Goal: Task Accomplishment & Management: Use online tool/utility

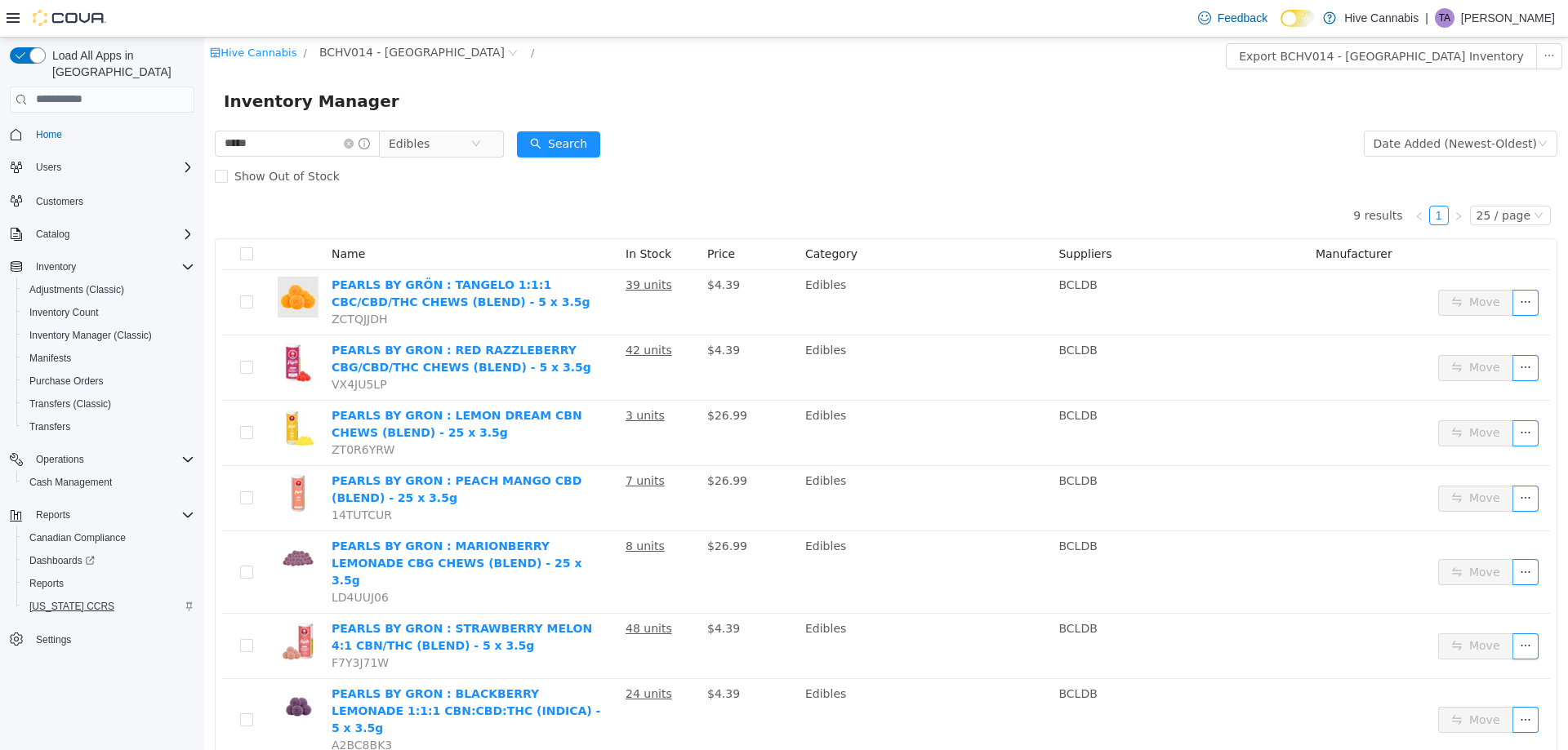
scroll to position [82, 0]
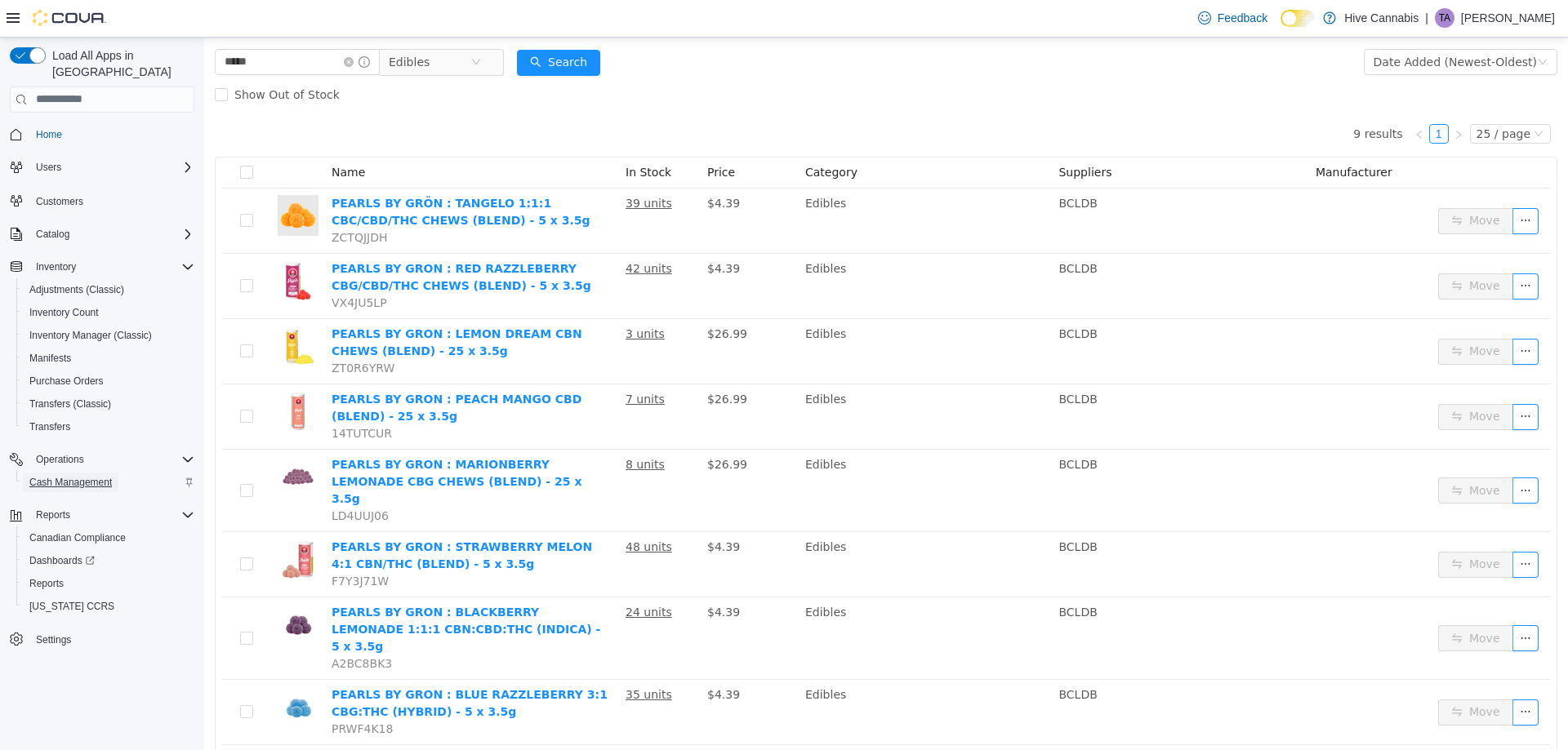
click at [88, 476] on span "Cash Management" at bounding box center [71, 482] width 83 height 13
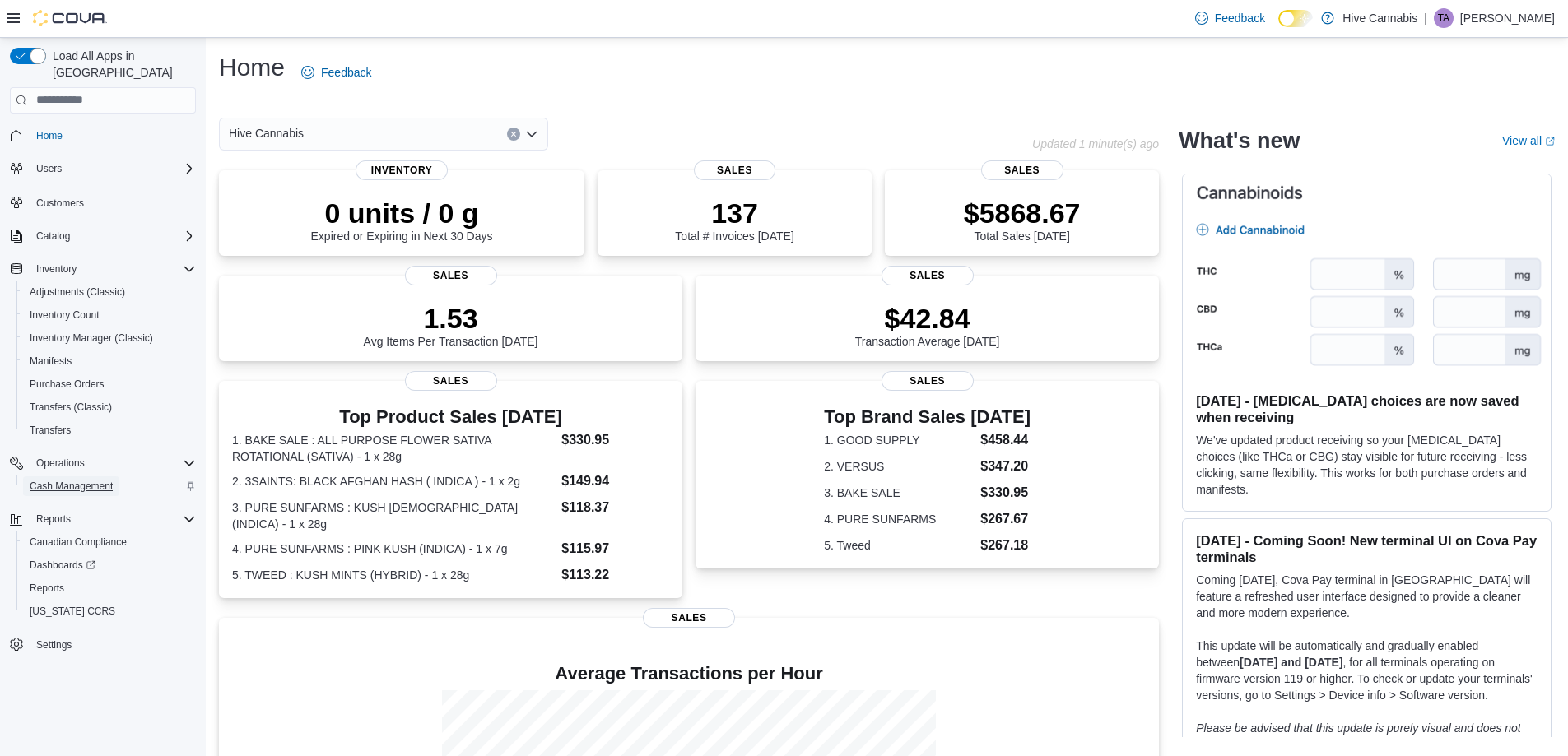
click at [79, 480] on span "Cash Management" at bounding box center [72, 486] width 83 height 13
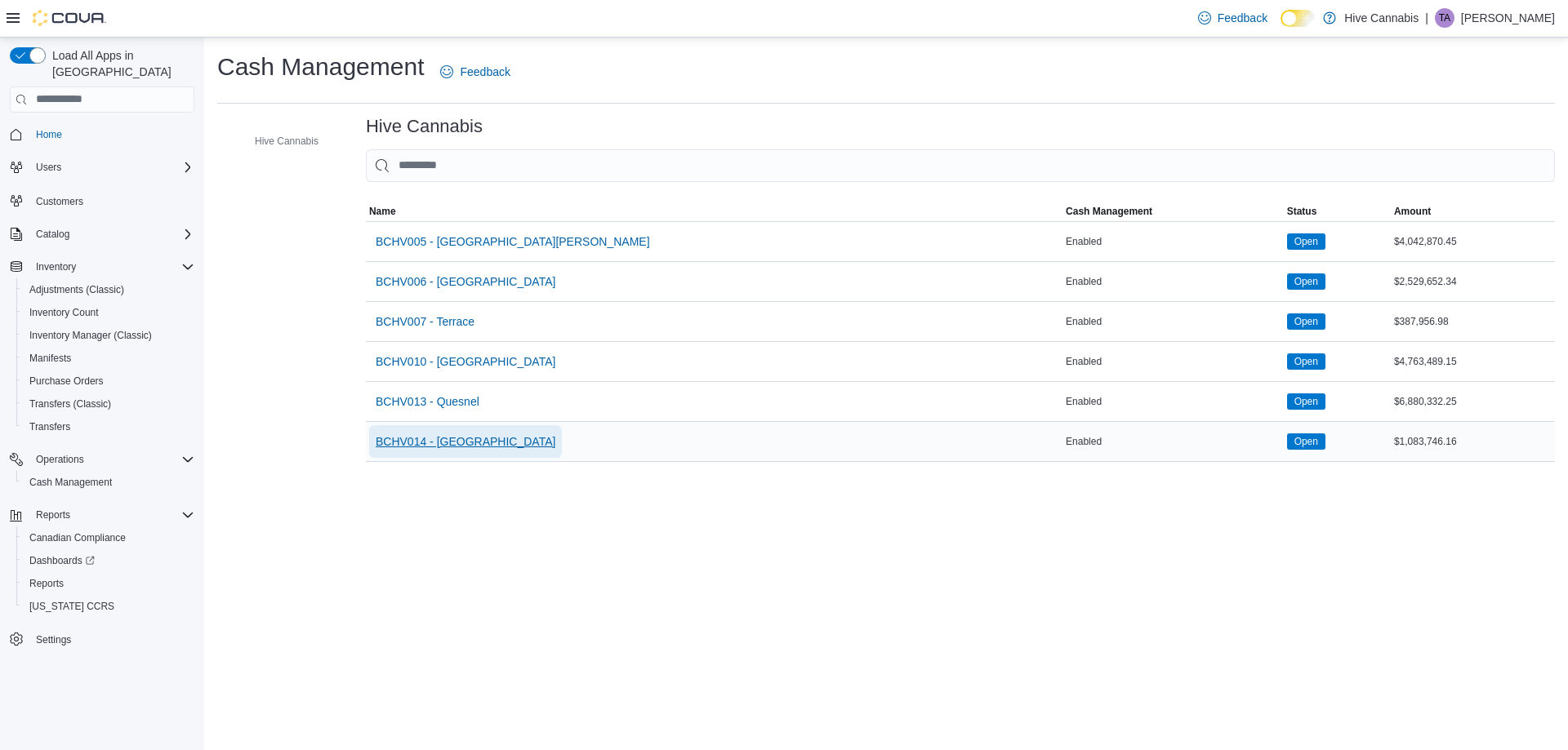
click at [462, 445] on span "BCHV014 - Abbotsford" at bounding box center [465, 442] width 179 height 17
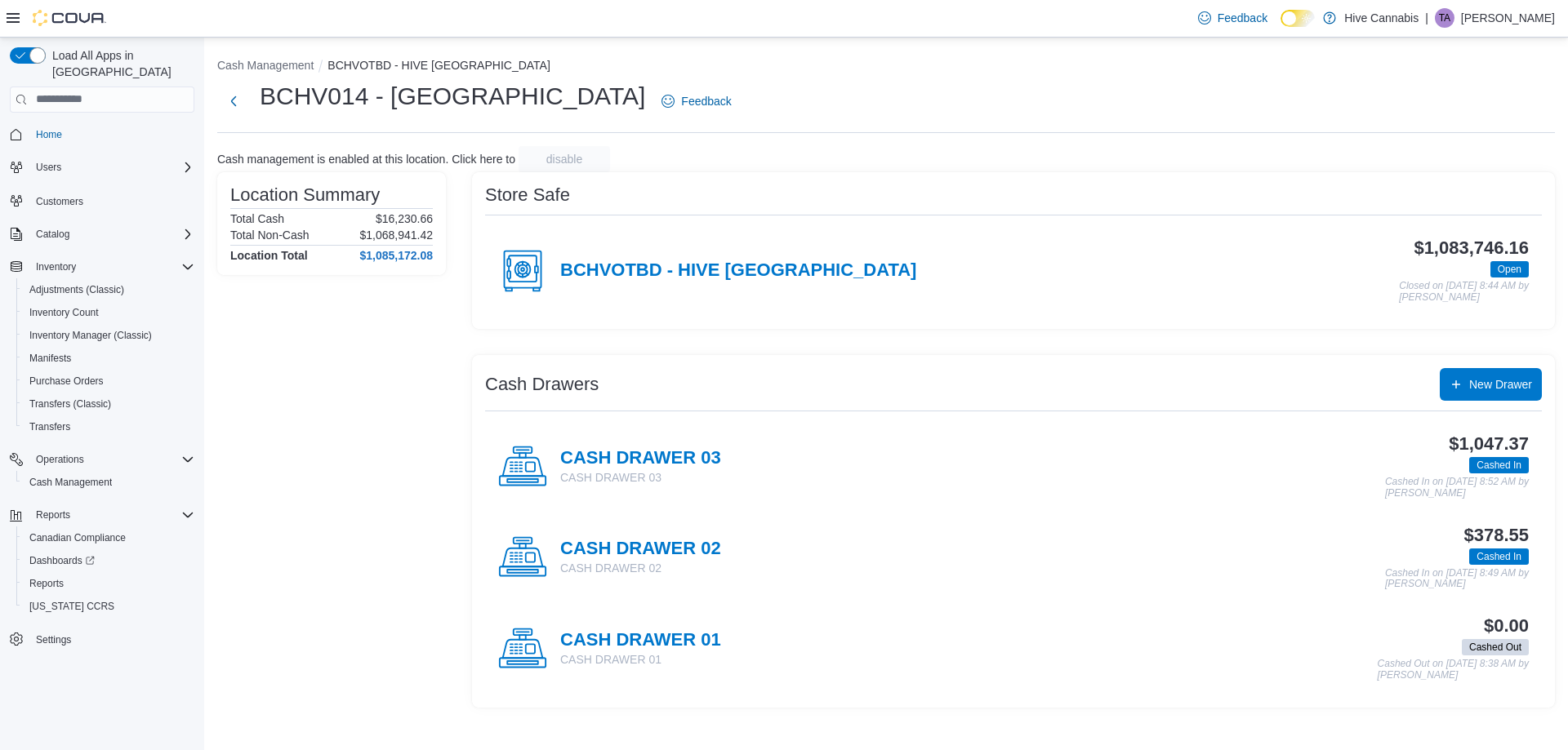
click at [720, 263] on h4 "BCHVOTBD - HIVE Abbotsford" at bounding box center [737, 271] width 356 height 22
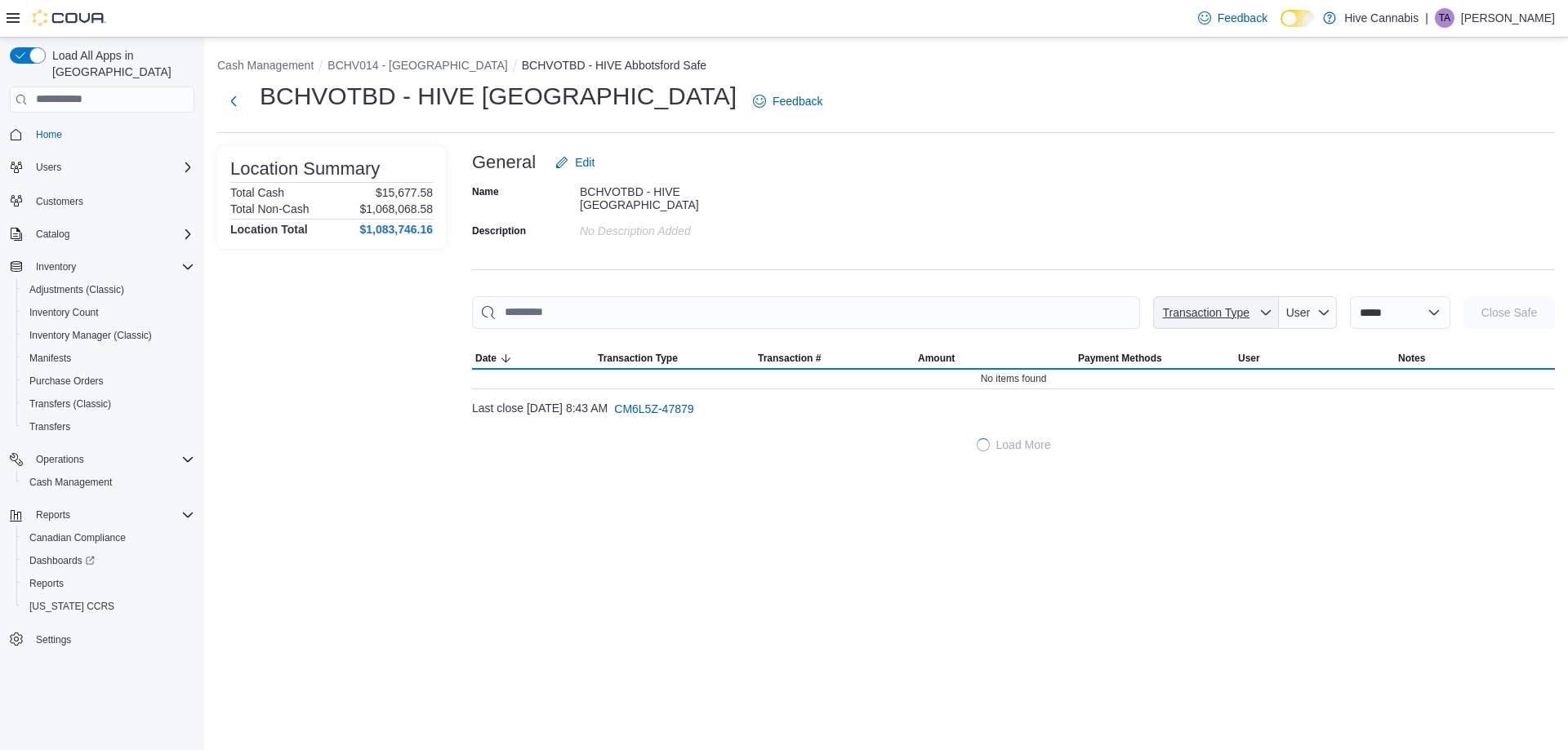
click at [1181, 307] on span "Transaction Type" at bounding box center [1205, 312] width 88 height 13
click at [1169, 204] on div "Name BCHVOTBD - HIVE Abbotsford Description No Description added" at bounding box center [1013, 210] width 1083 height 64
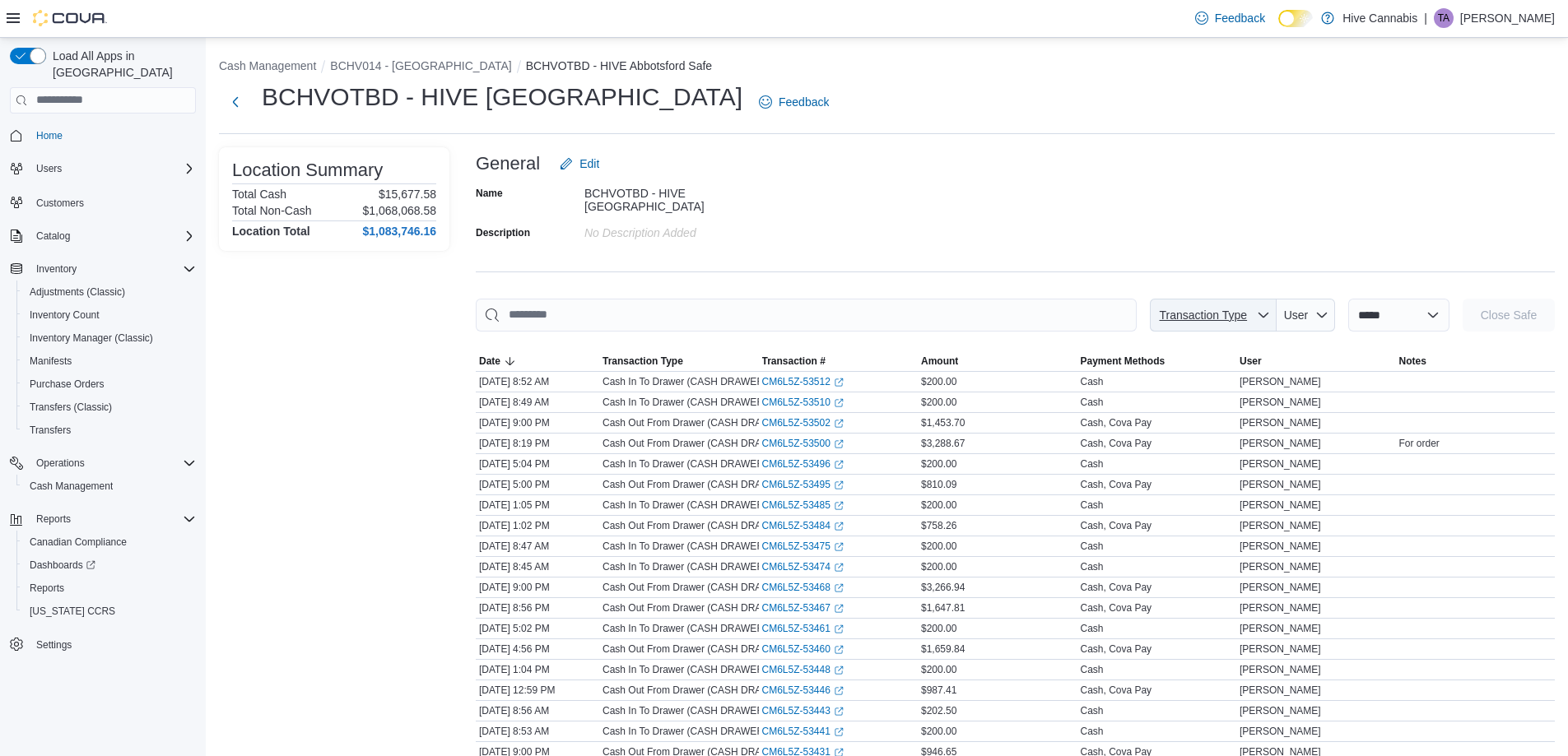
click at [1176, 312] on span "Transaction Type" at bounding box center [1202, 315] width 88 height 13
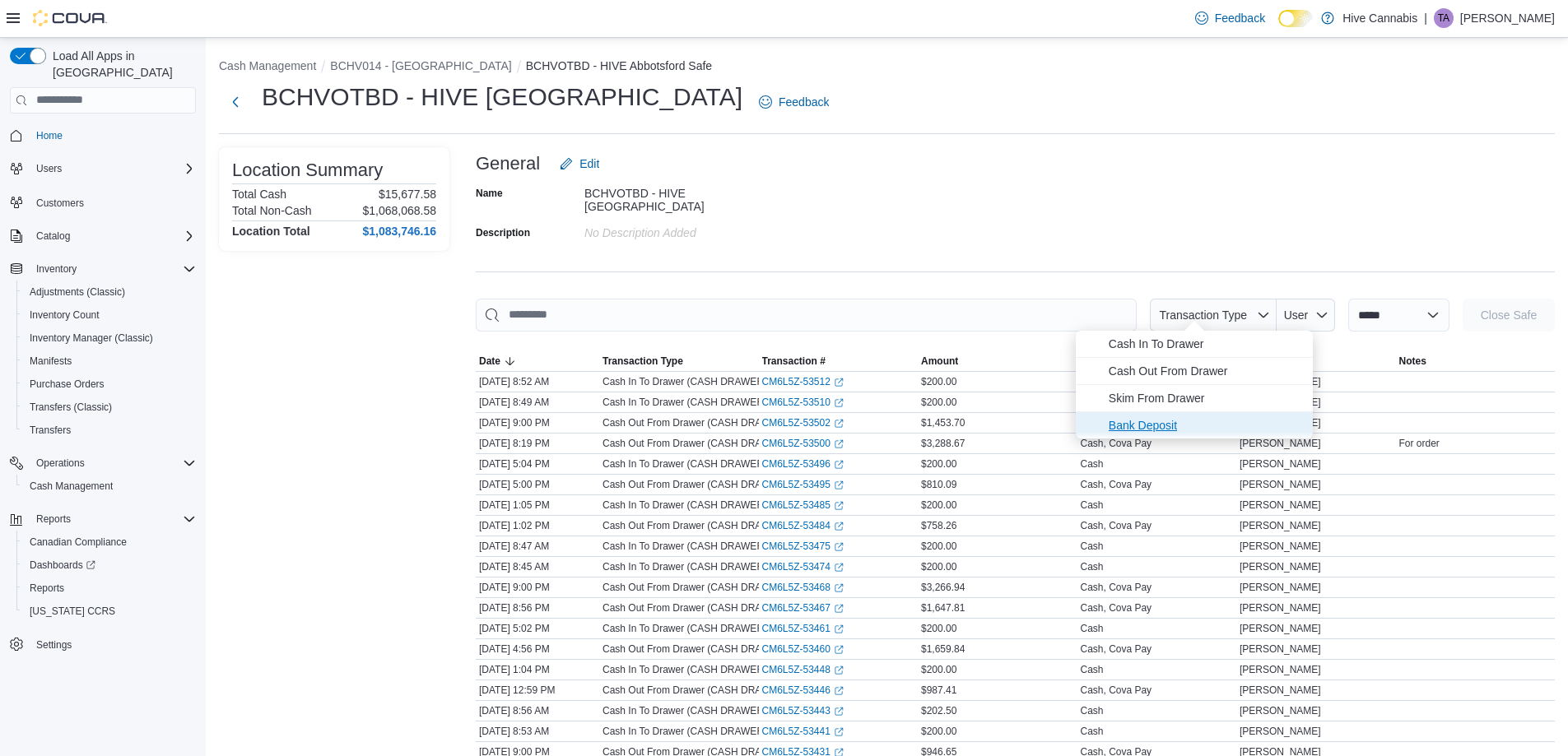
click at [1162, 422] on span "Bank Deposit" at bounding box center [1206, 425] width 195 height 20
type input "**********"
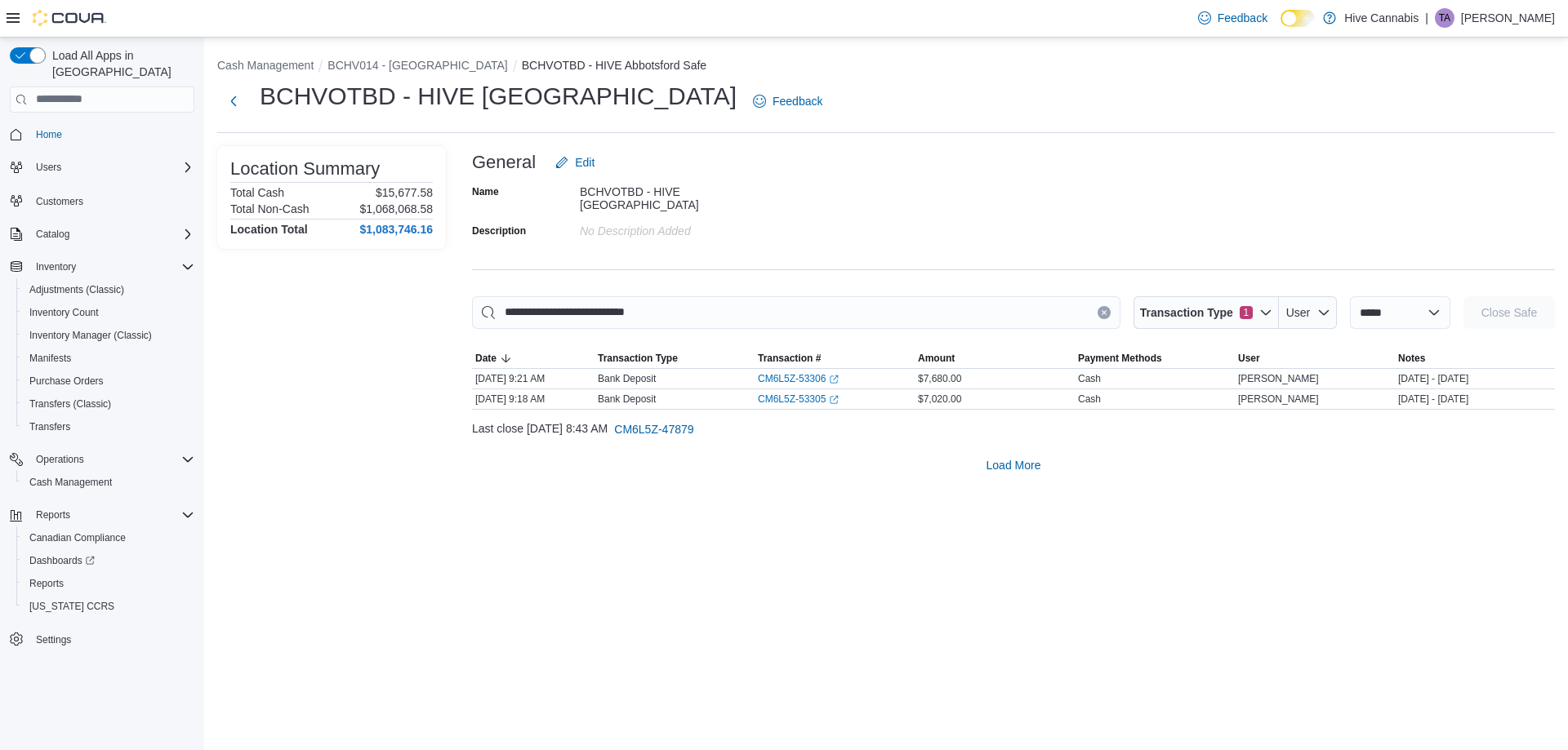
click at [1031, 619] on div "**********" at bounding box center [886, 393] width 1364 height 713
click at [1354, 303] on select "**********" at bounding box center [1399, 312] width 101 height 33
select select "**********"
click at [1349, 297] on select "**********" at bounding box center [1399, 312] width 101 height 33
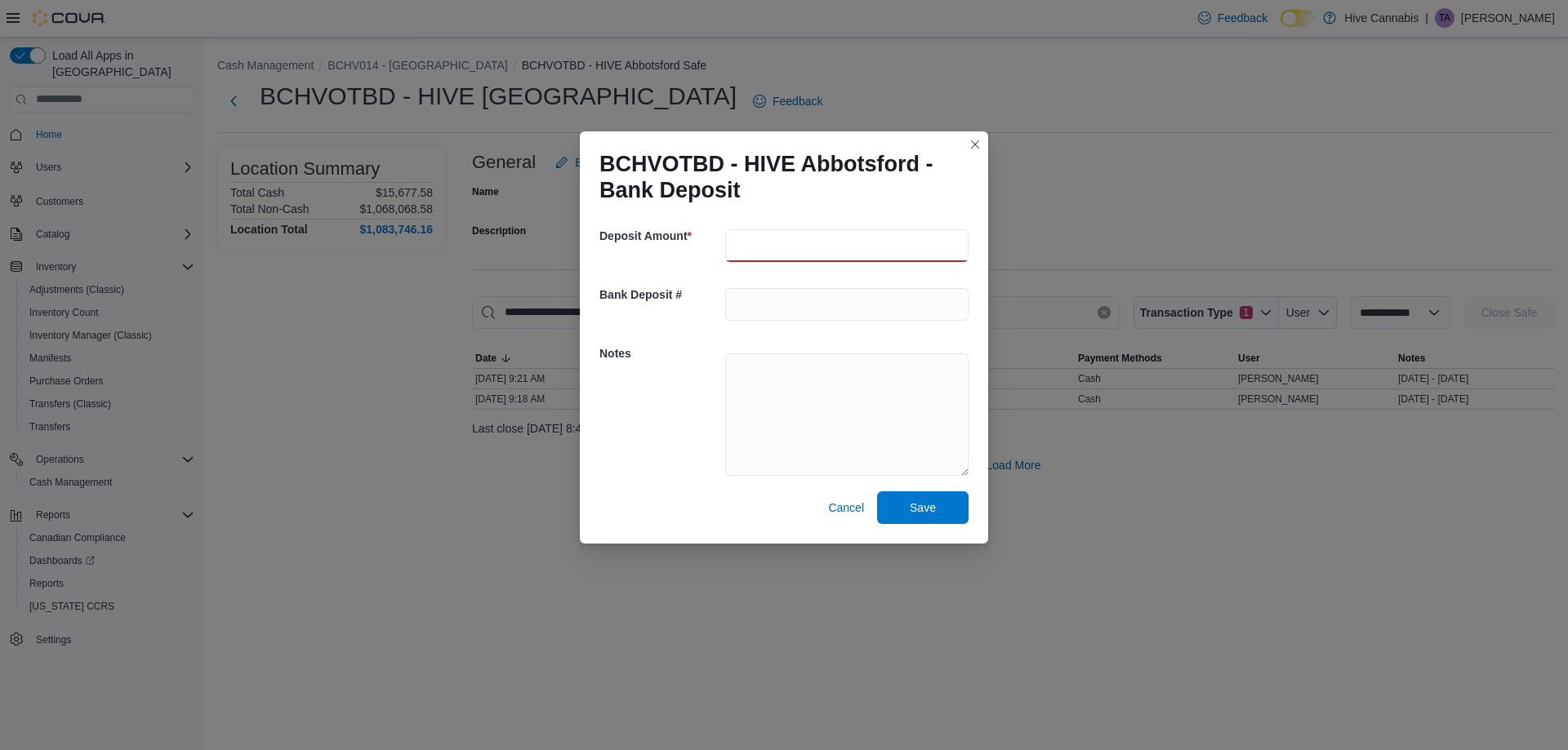
click at [775, 236] on input "number" at bounding box center [847, 245] width 243 height 33
type input "****"
click at [795, 443] on textarea at bounding box center [847, 415] width 243 height 122
type textarea "*********"
click at [932, 497] on span "Save" at bounding box center [922, 507] width 72 height 33
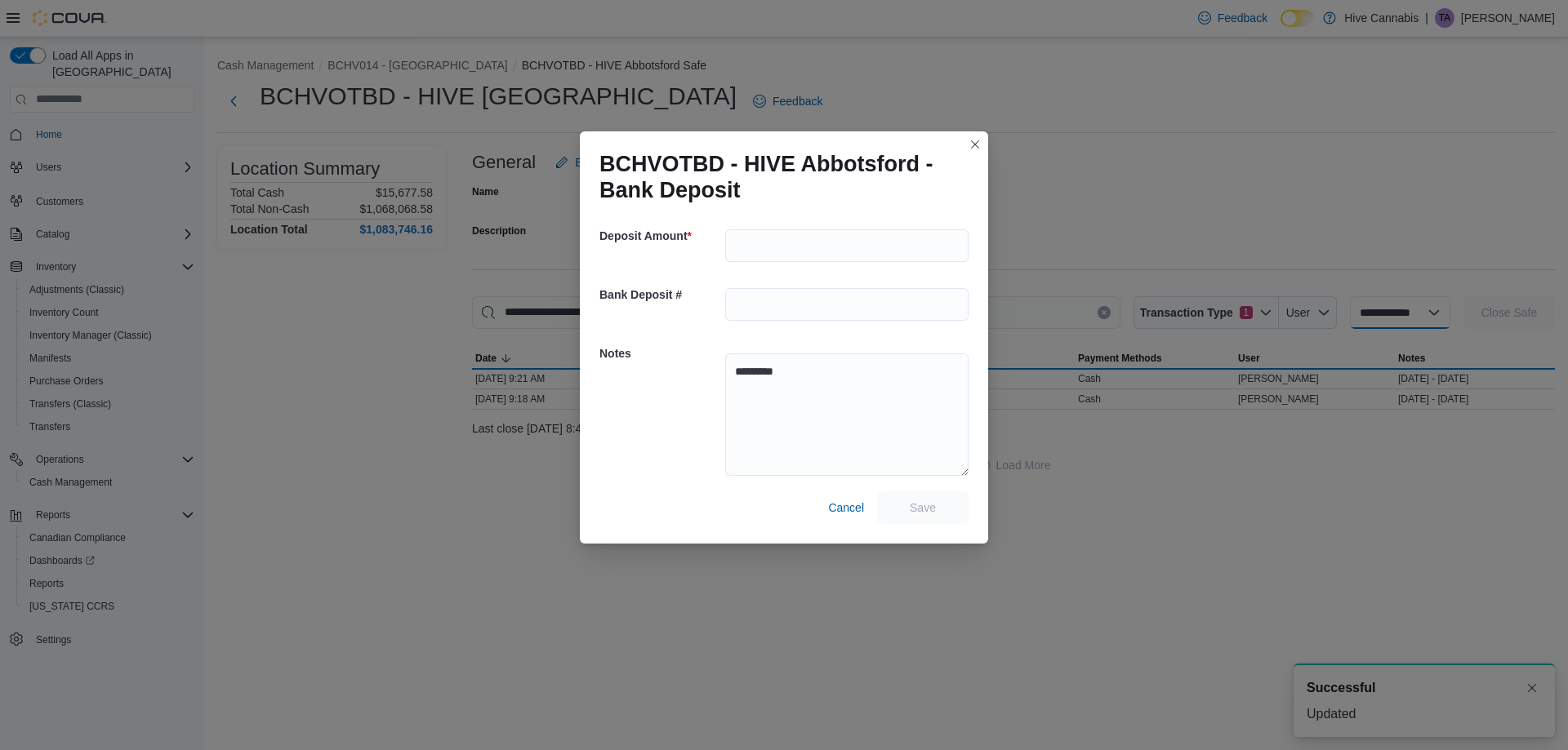
select select
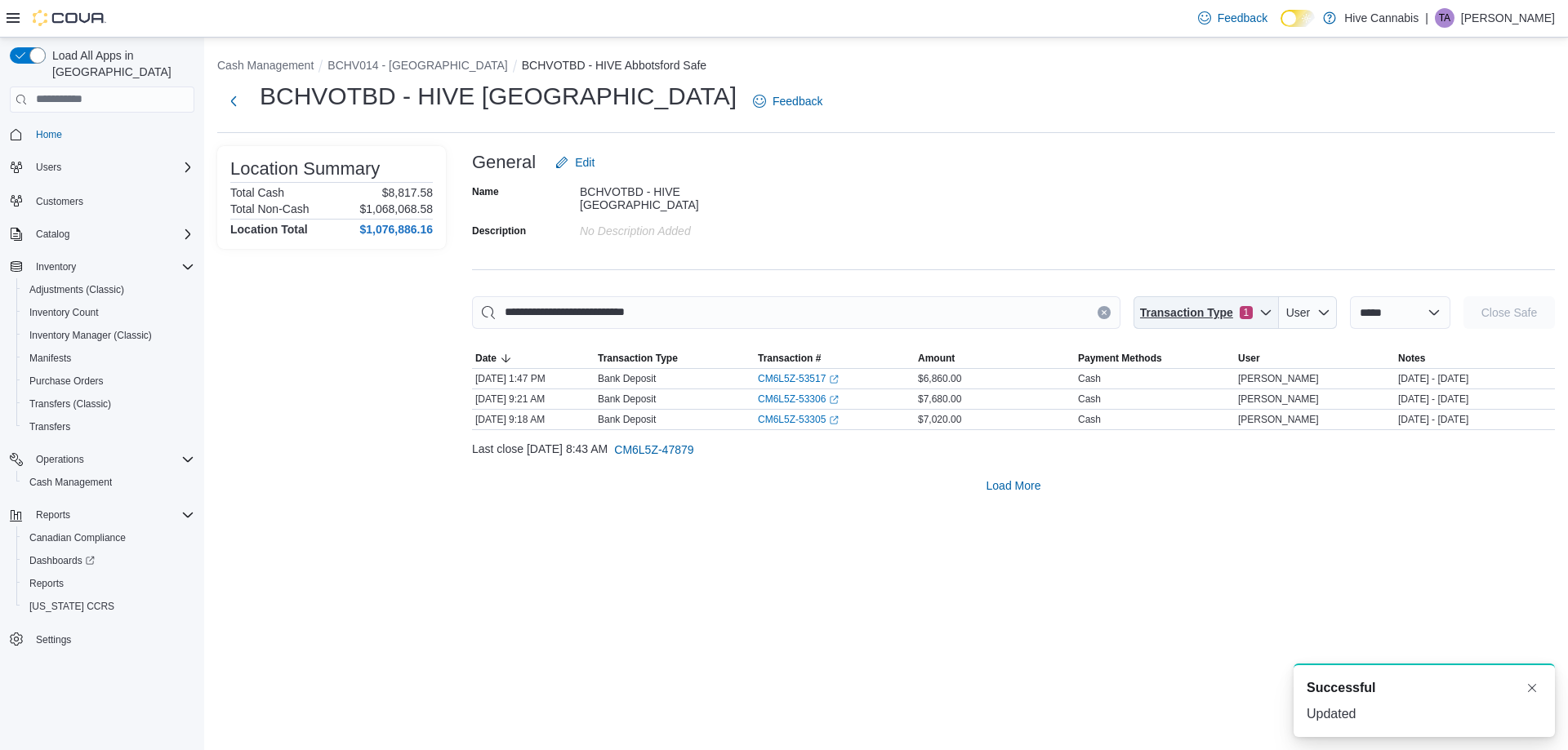
click at [1193, 307] on span "Transaction Type" at bounding box center [1187, 312] width 93 height 17
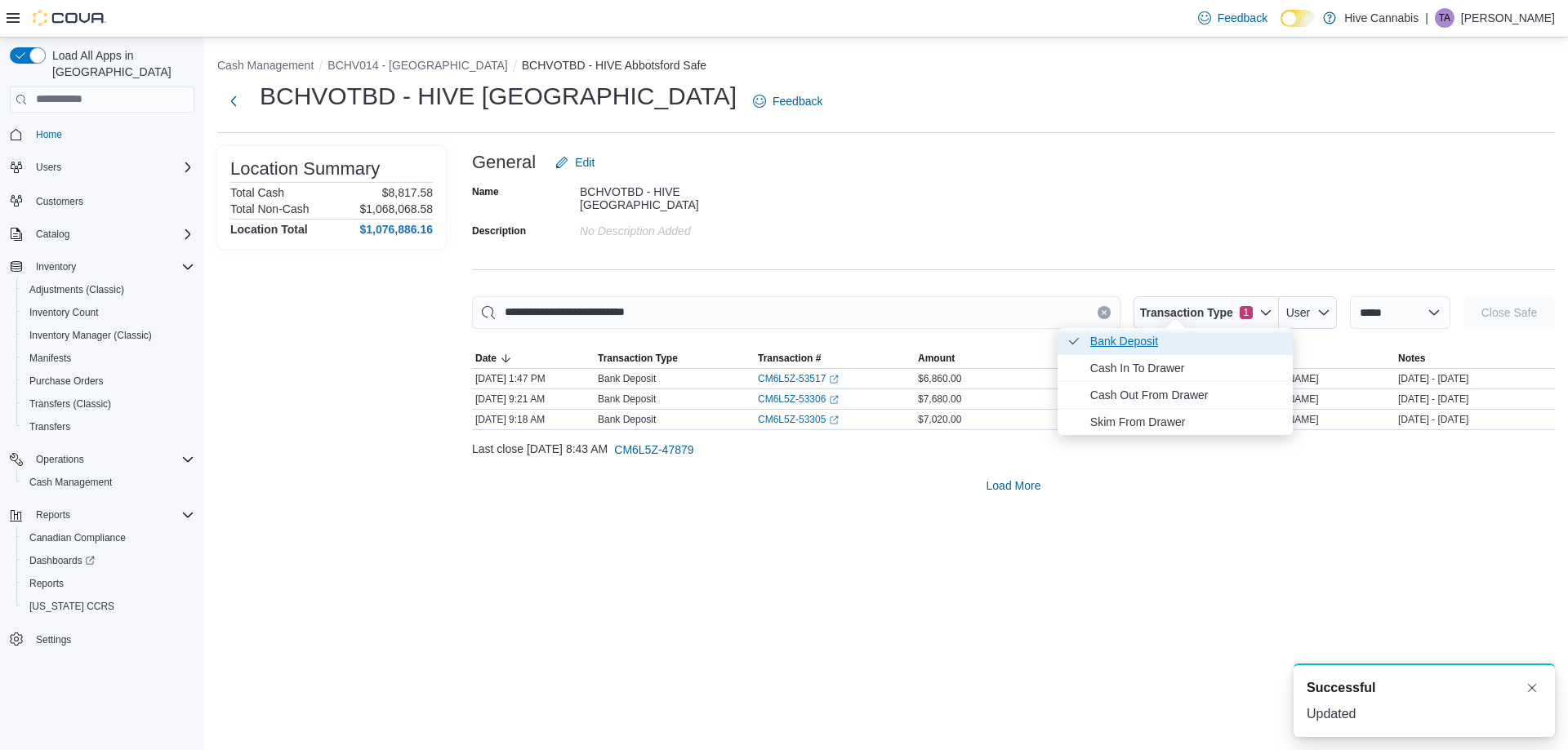
click at [1063, 343] on span "Bank Deposit . Checked option." at bounding box center [1175, 341] width 236 height 27
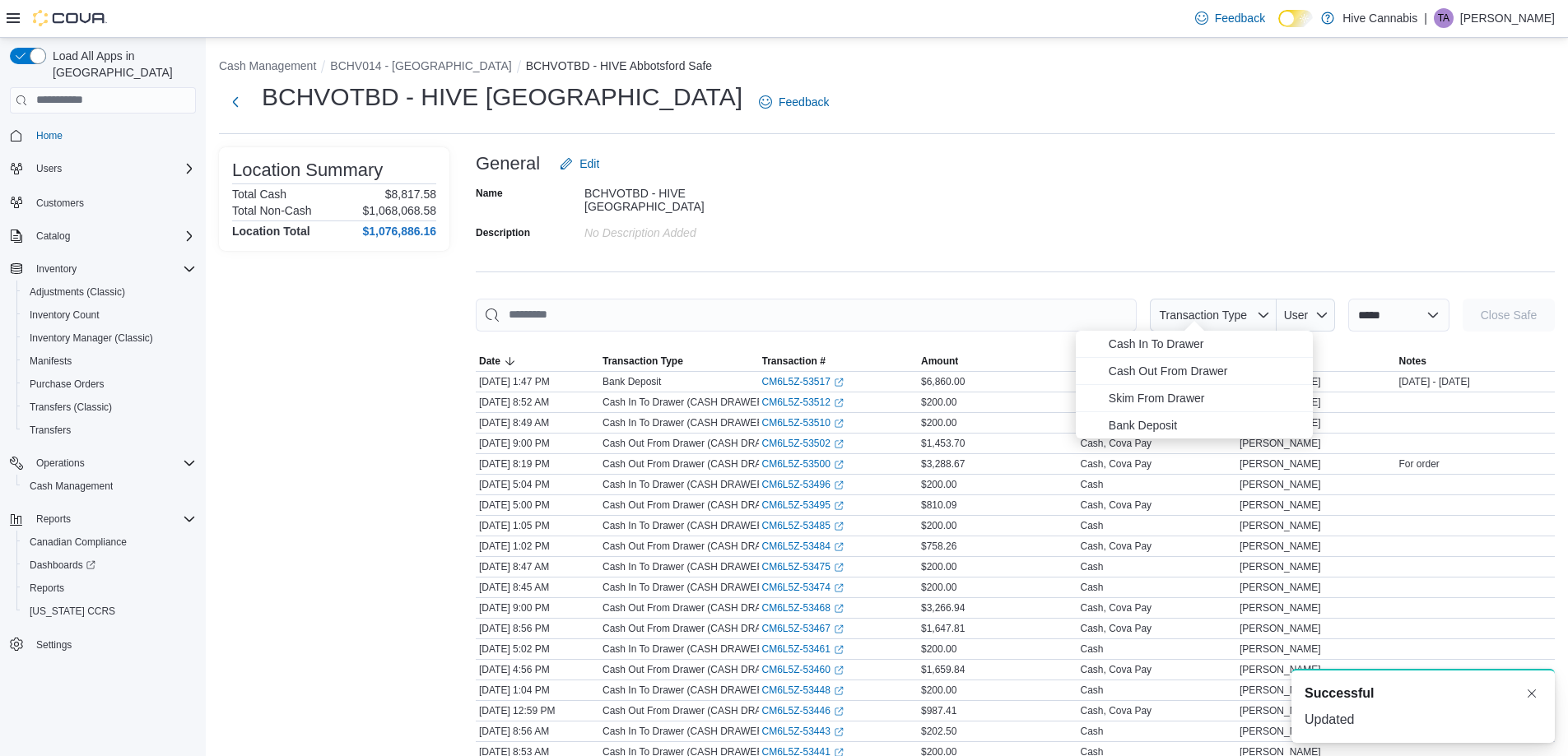
click at [986, 173] on div "General Edit" at bounding box center [1016, 163] width 1079 height 33
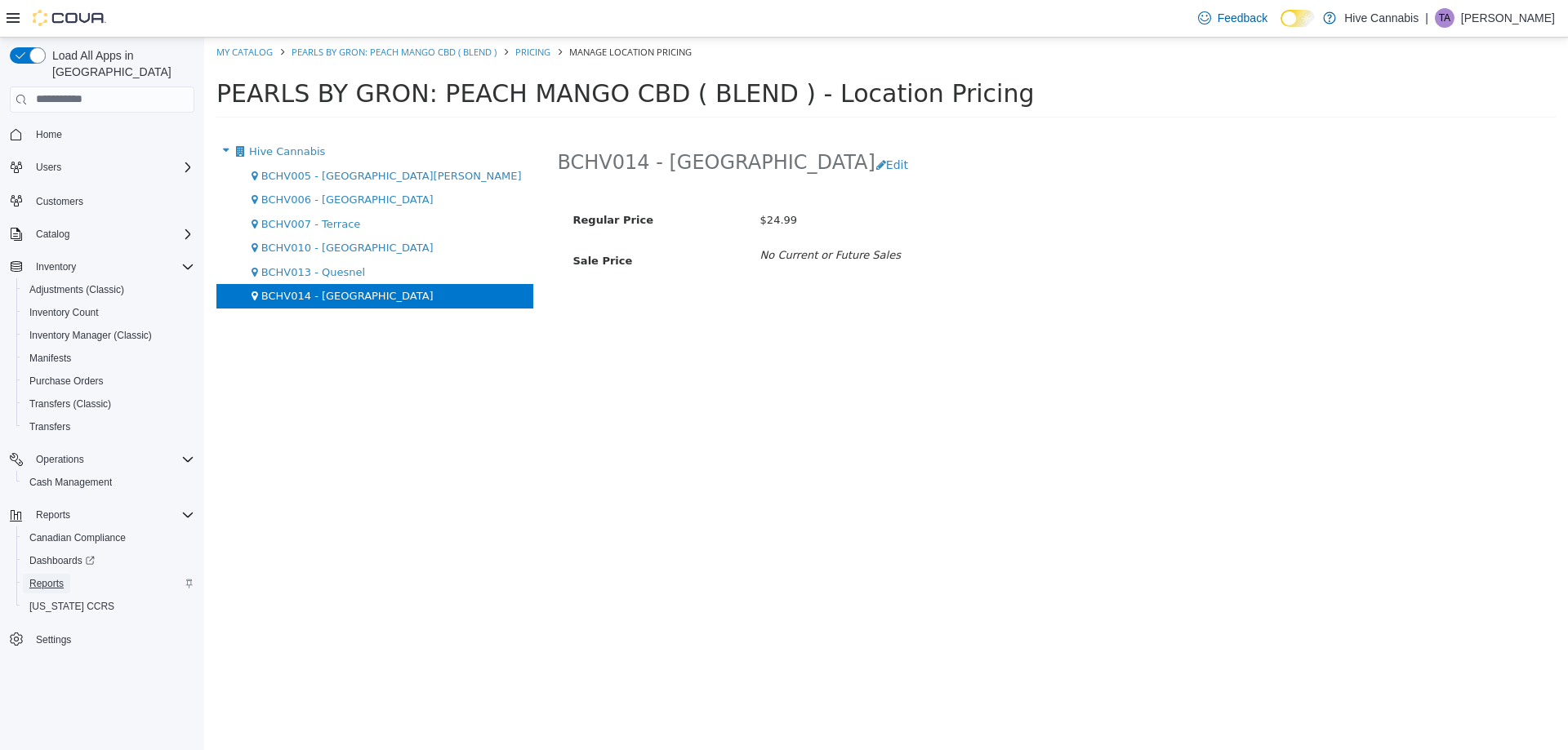
click at [52, 578] on span "Reports" at bounding box center [46, 583] width 34 height 13
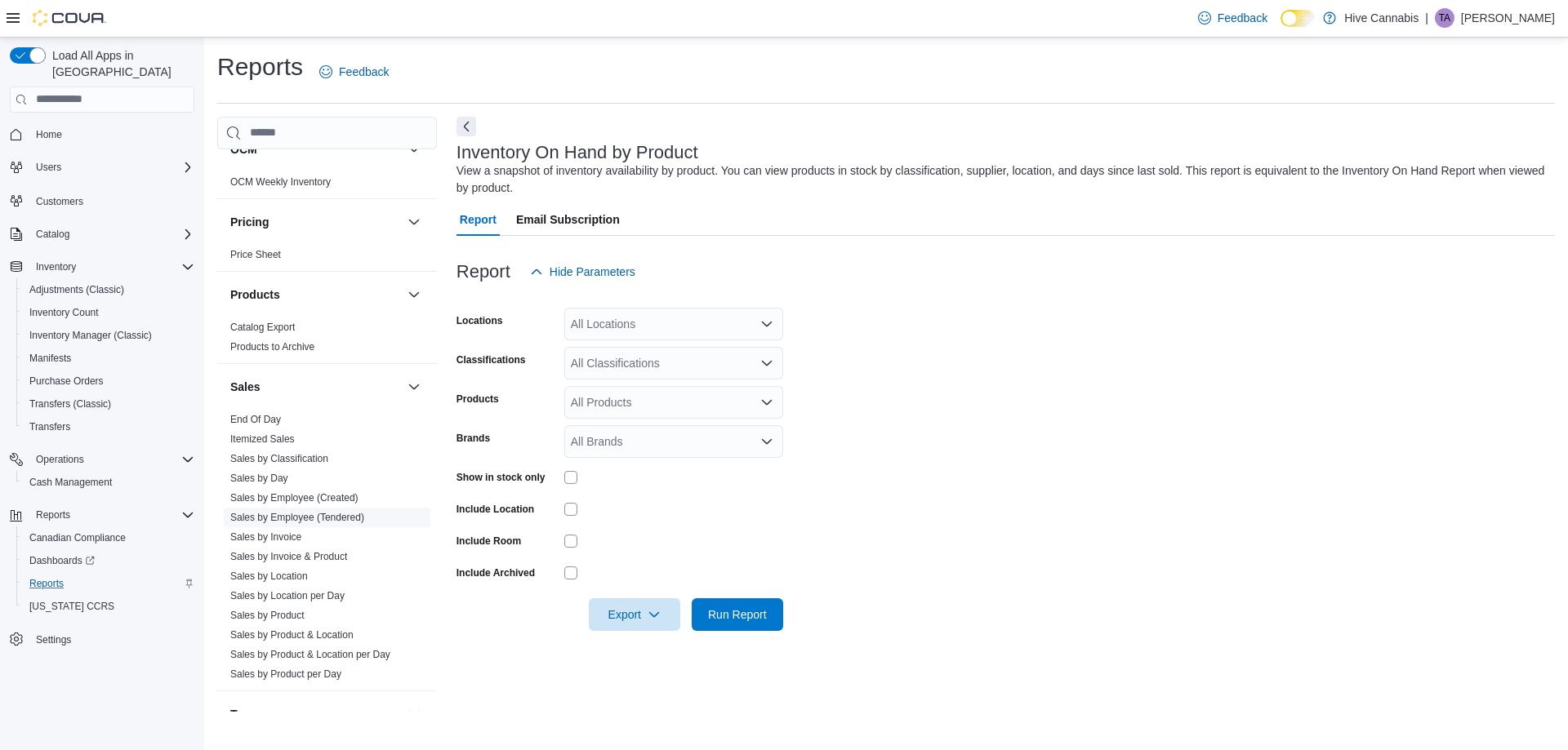
scroll to position [980, 0]
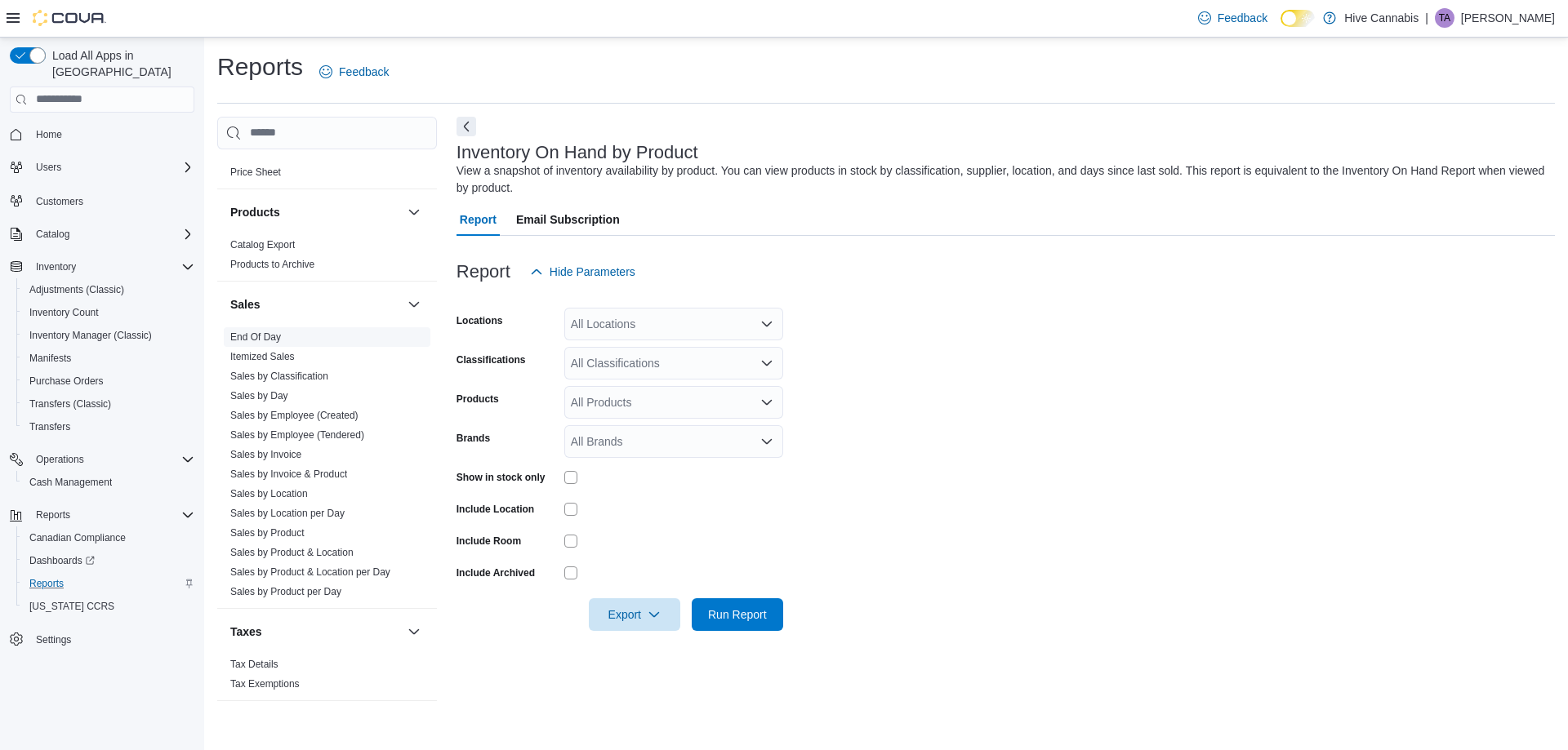
click at [264, 338] on link "End Of Day" at bounding box center [255, 337] width 50 height 12
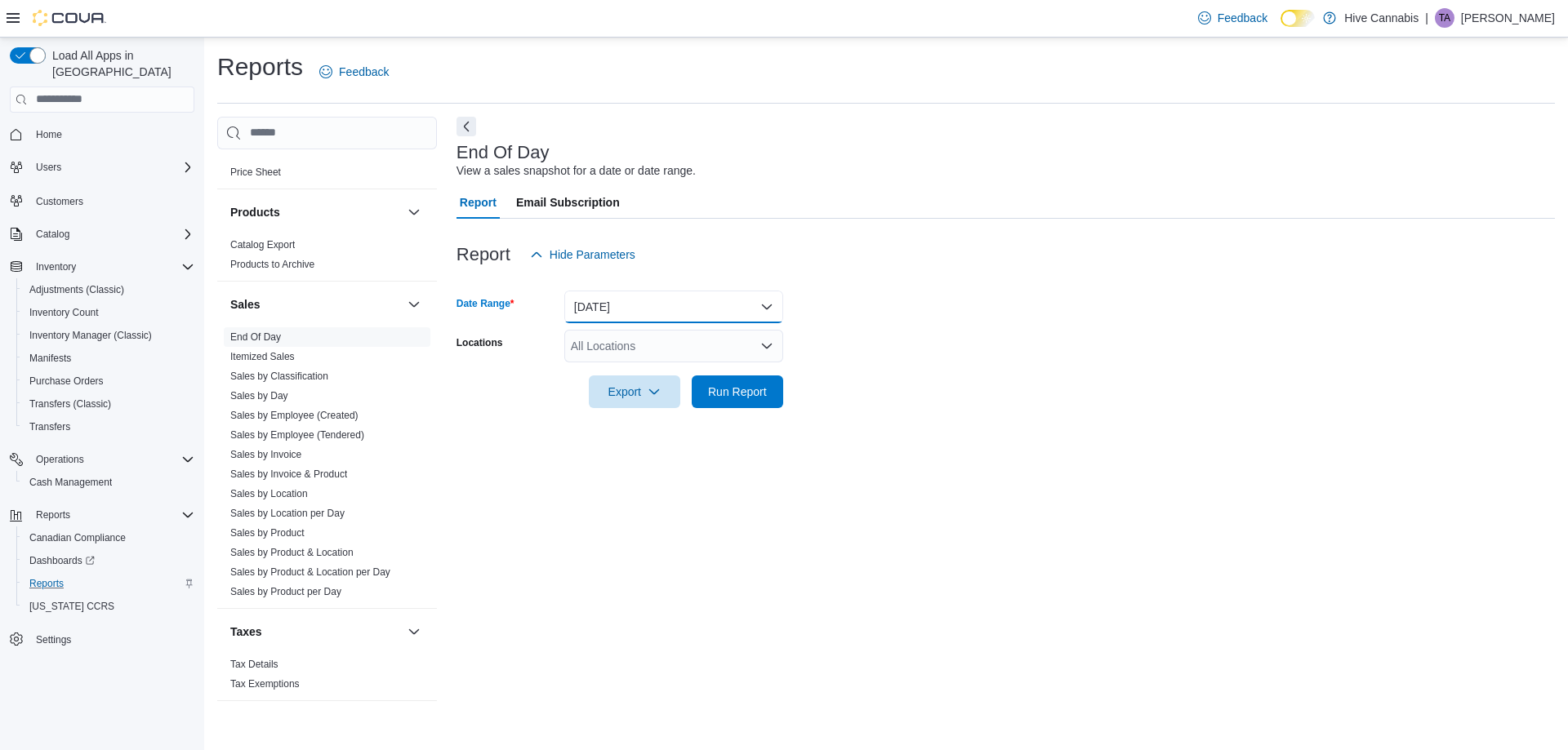
click at [592, 307] on button "Today" at bounding box center [673, 307] width 219 height 33
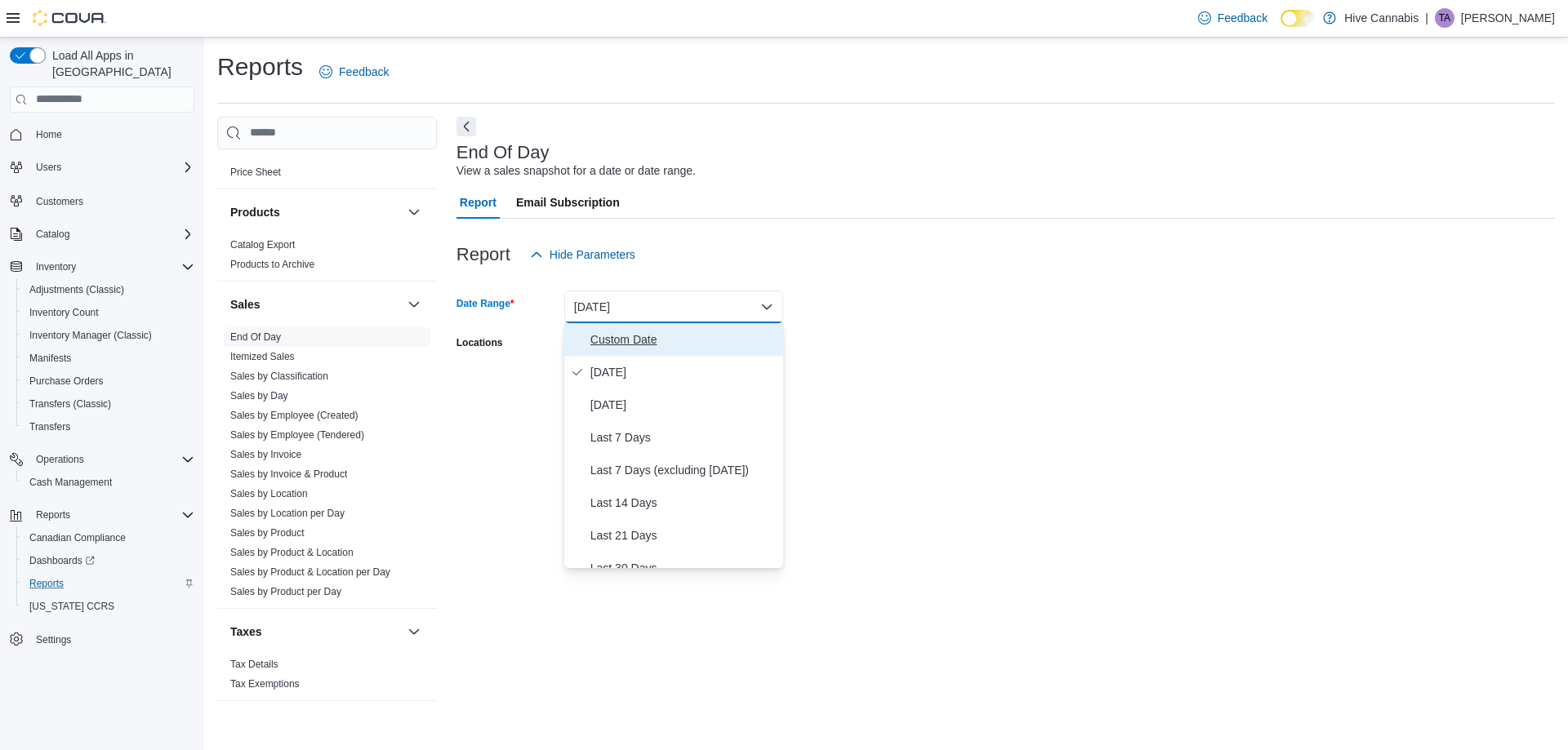
click at [602, 336] on span "Custom Date" at bounding box center [683, 340] width 186 height 20
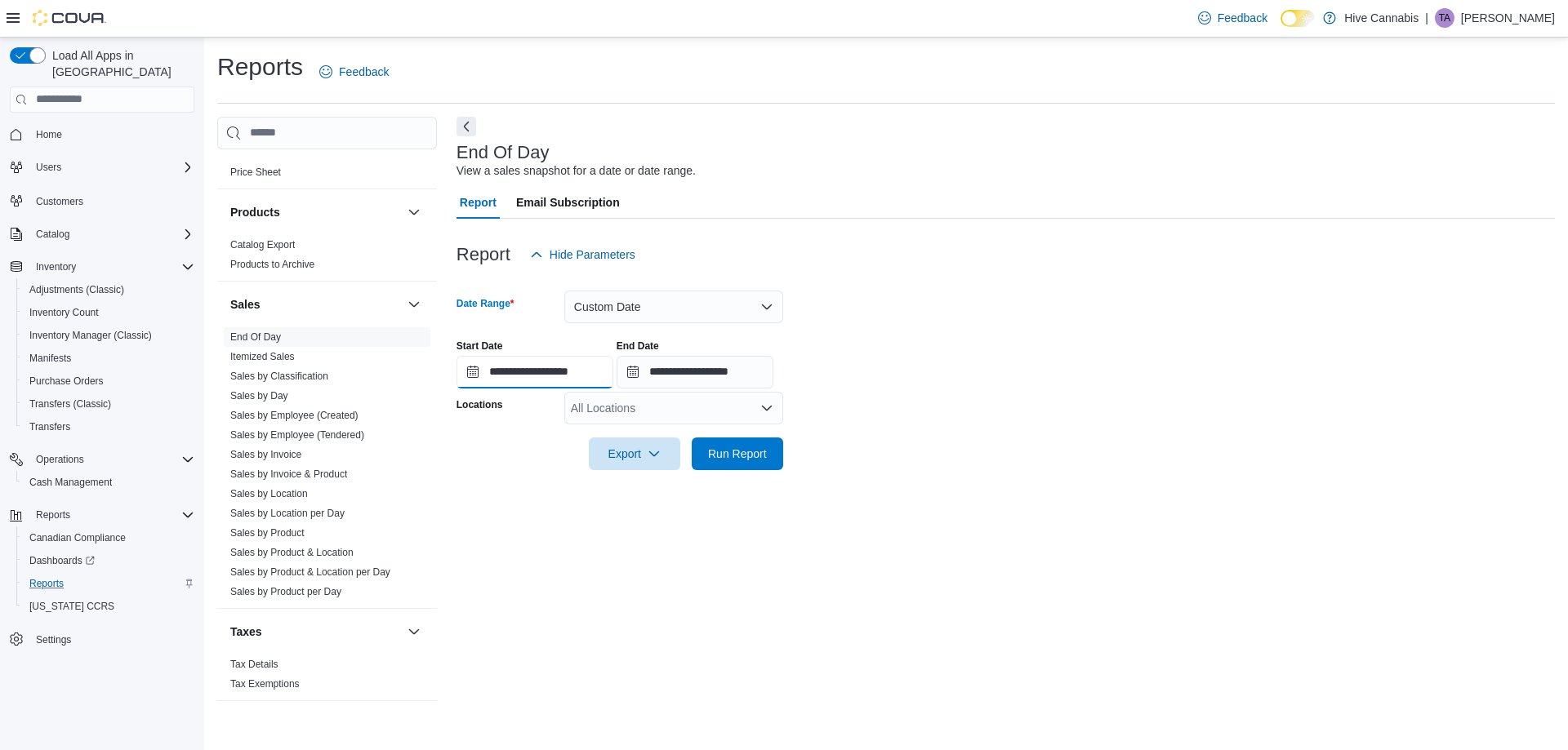
click at [511, 375] on input "**********" at bounding box center [534, 372] width 157 height 33
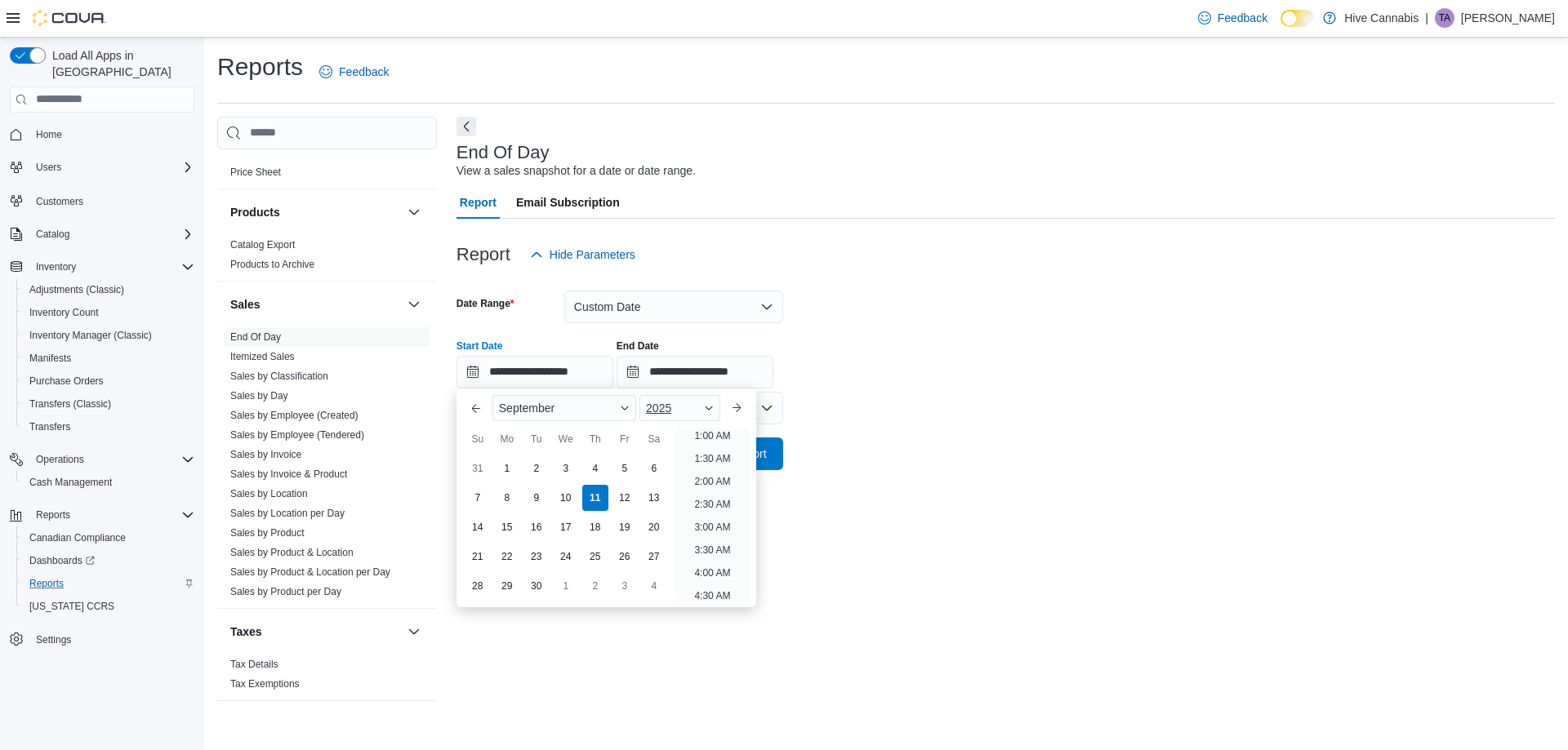
drag, startPoint x: 564, startPoint y: 468, endPoint x: 655, endPoint y: 410, distance: 107.9
click at [566, 468] on div "3" at bounding box center [566, 468] width 27 height 27
type input "**********"
click at [674, 374] on input "**********" at bounding box center [694, 372] width 157 height 33
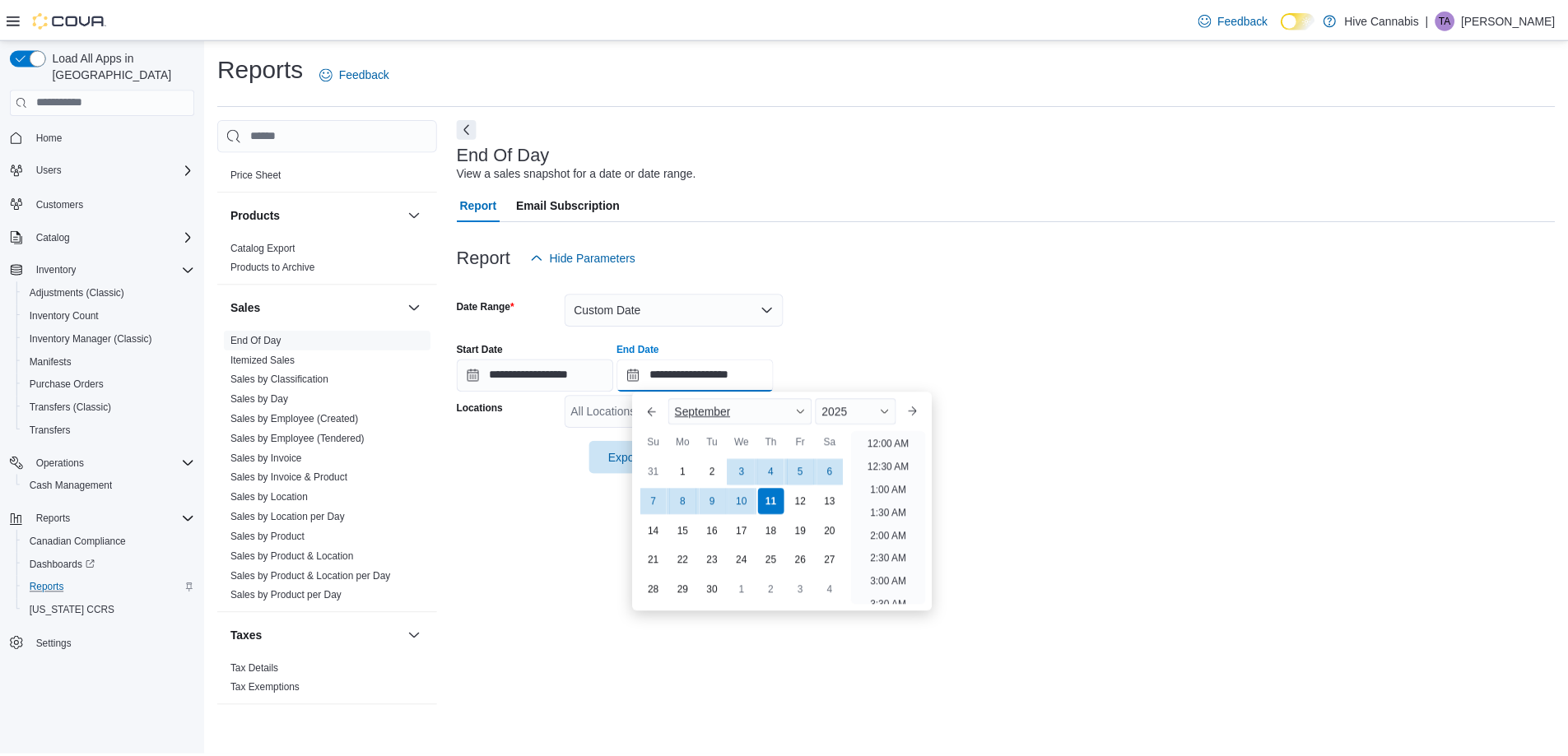
scroll to position [935, 0]
click at [718, 501] on div "9" at bounding box center [717, 501] width 29 height 29
type input "**********"
click at [1176, 516] on div "**********" at bounding box center [1014, 417] width 1107 height 600
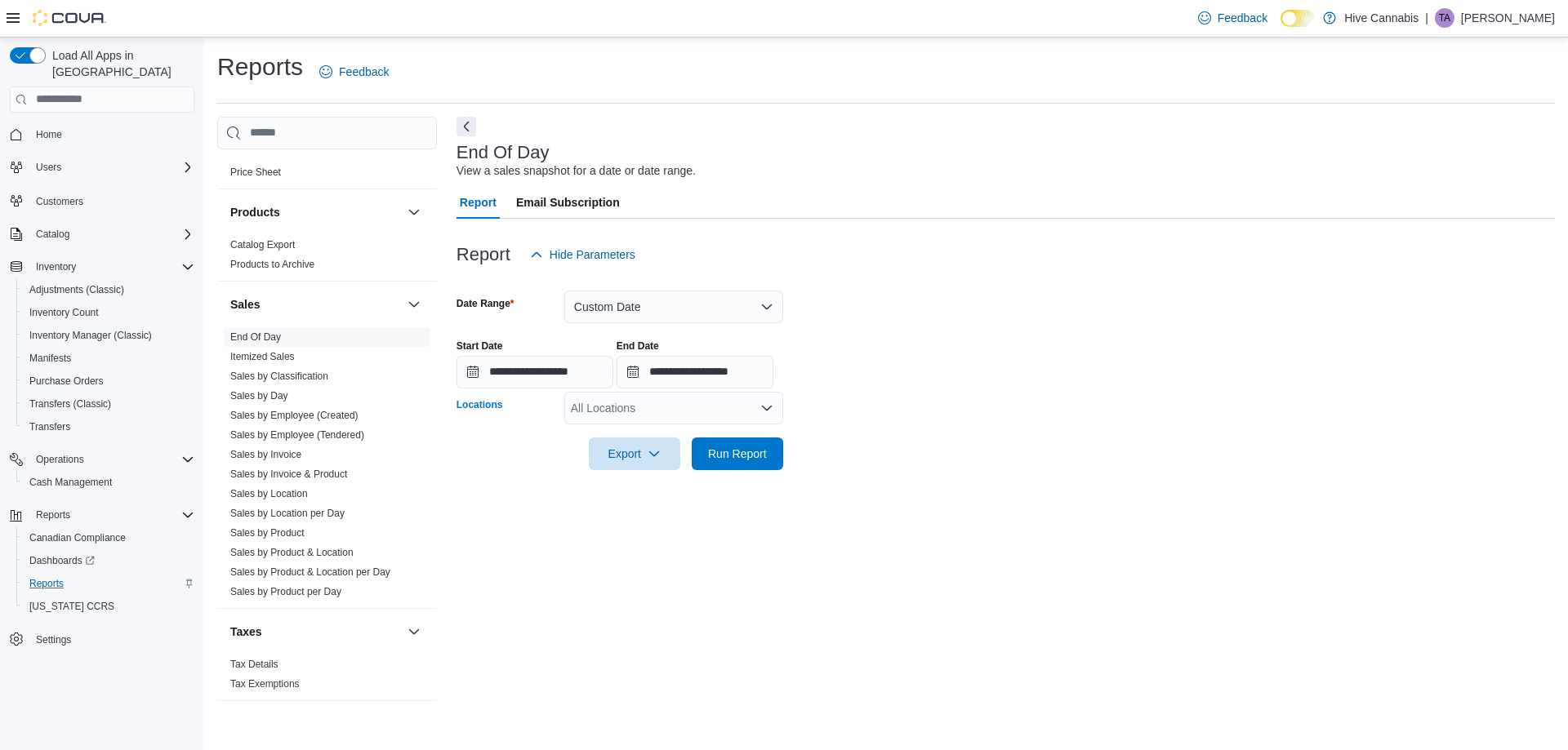
click at [641, 407] on div "All Locations" at bounding box center [673, 408] width 219 height 33
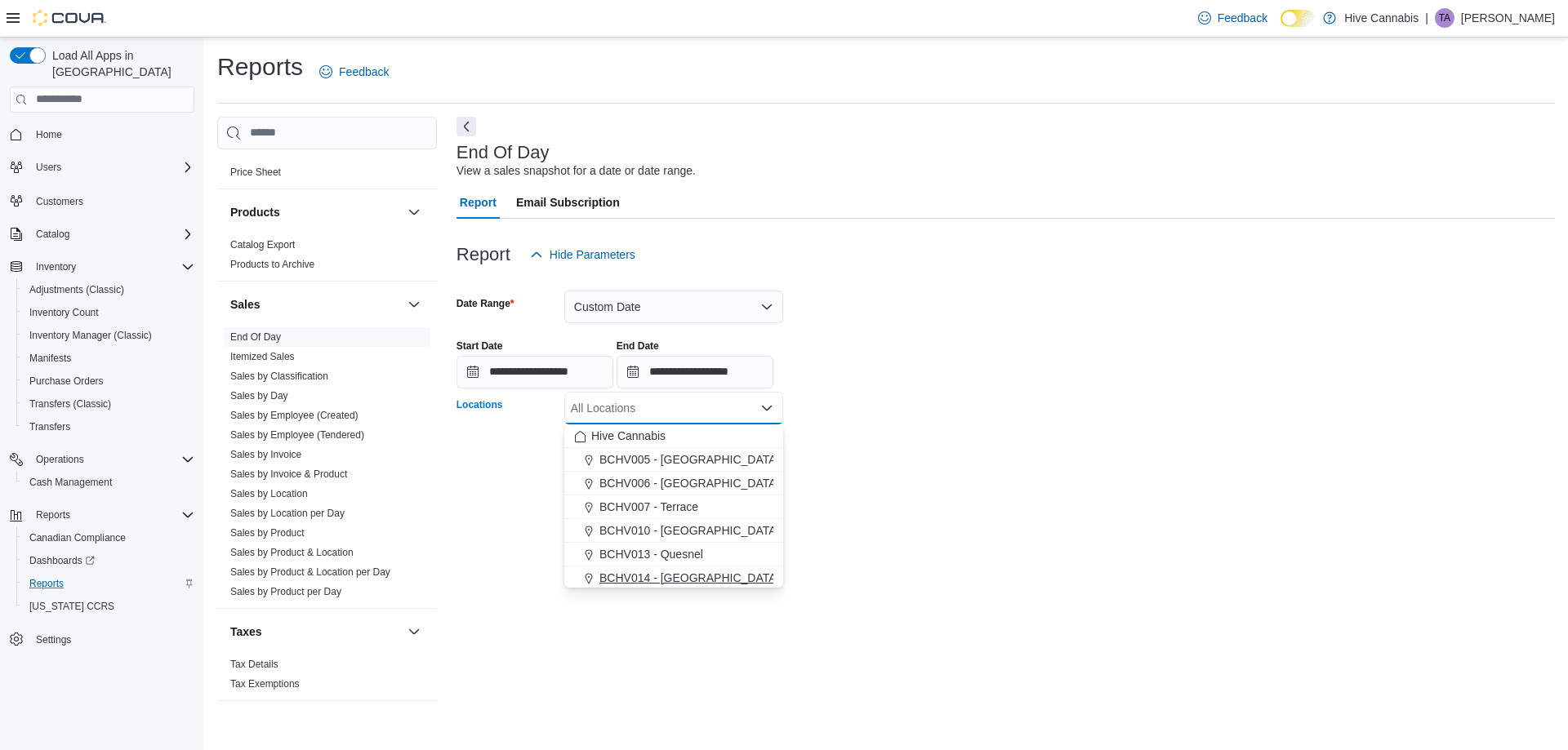
drag, startPoint x: 667, startPoint y: 580, endPoint x: 962, endPoint y: 631, distance: 299.4
click at [668, 578] on span "BCHV014 - Abbotsford" at bounding box center [689, 578] width 179 height 17
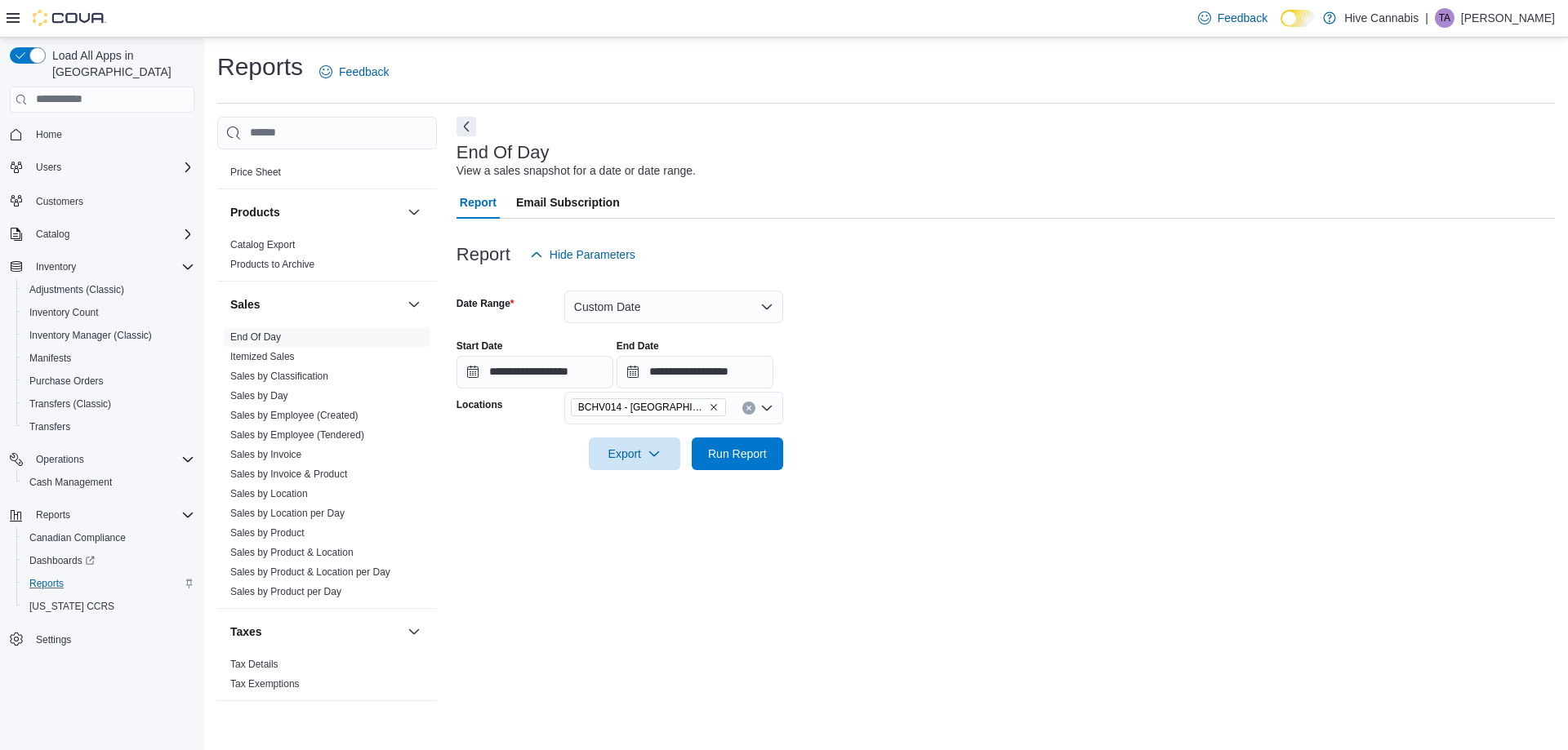
drag, startPoint x: 959, startPoint y: 630, endPoint x: 888, endPoint y: 600, distance: 77.1
click at [950, 627] on div "**********" at bounding box center [1005, 414] width 1098 height 595
drag, startPoint x: 749, startPoint y: 460, endPoint x: 919, endPoint y: 437, distance: 171.5
click at [750, 459] on span "Run Report" at bounding box center [737, 453] width 59 height 17
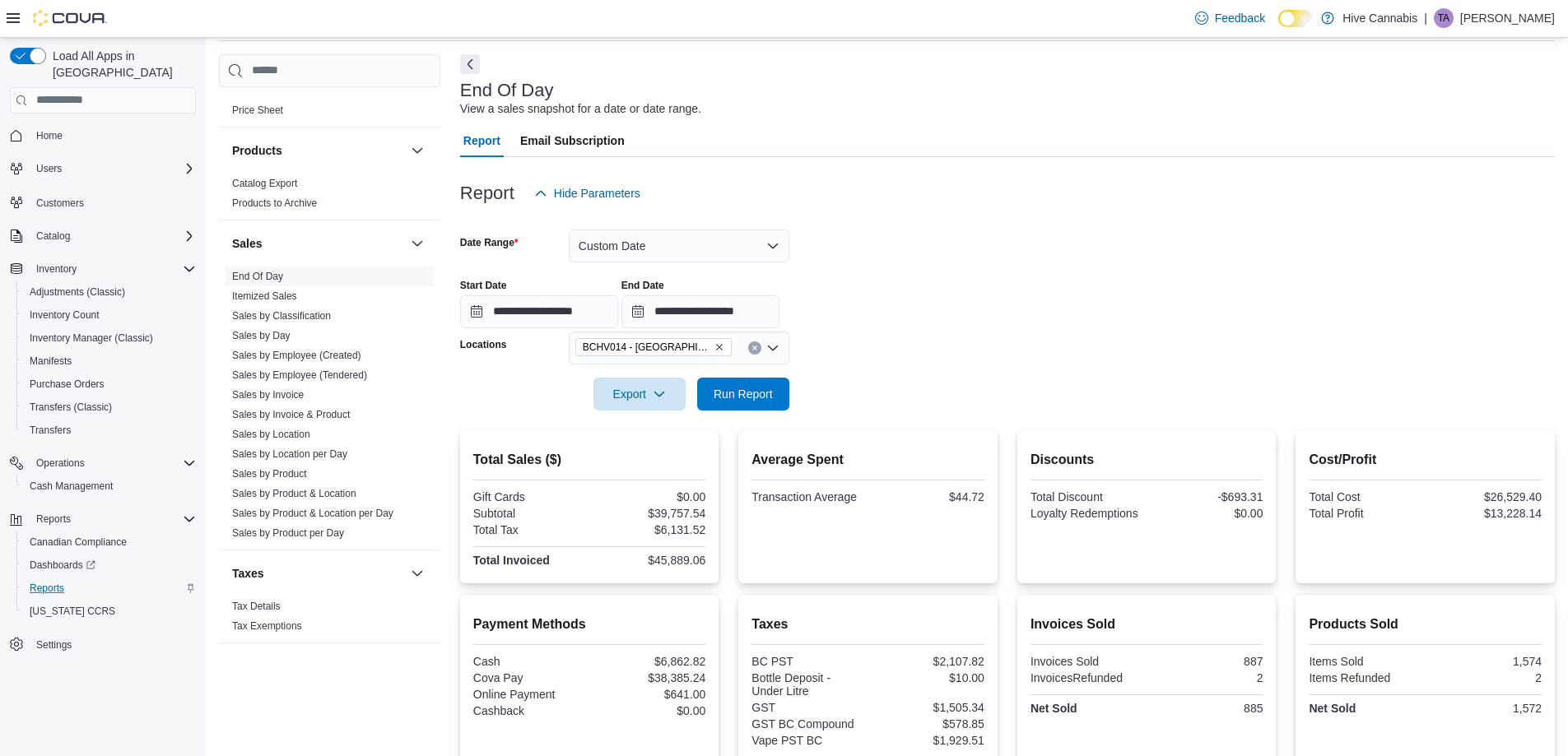
scroll to position [82, 0]
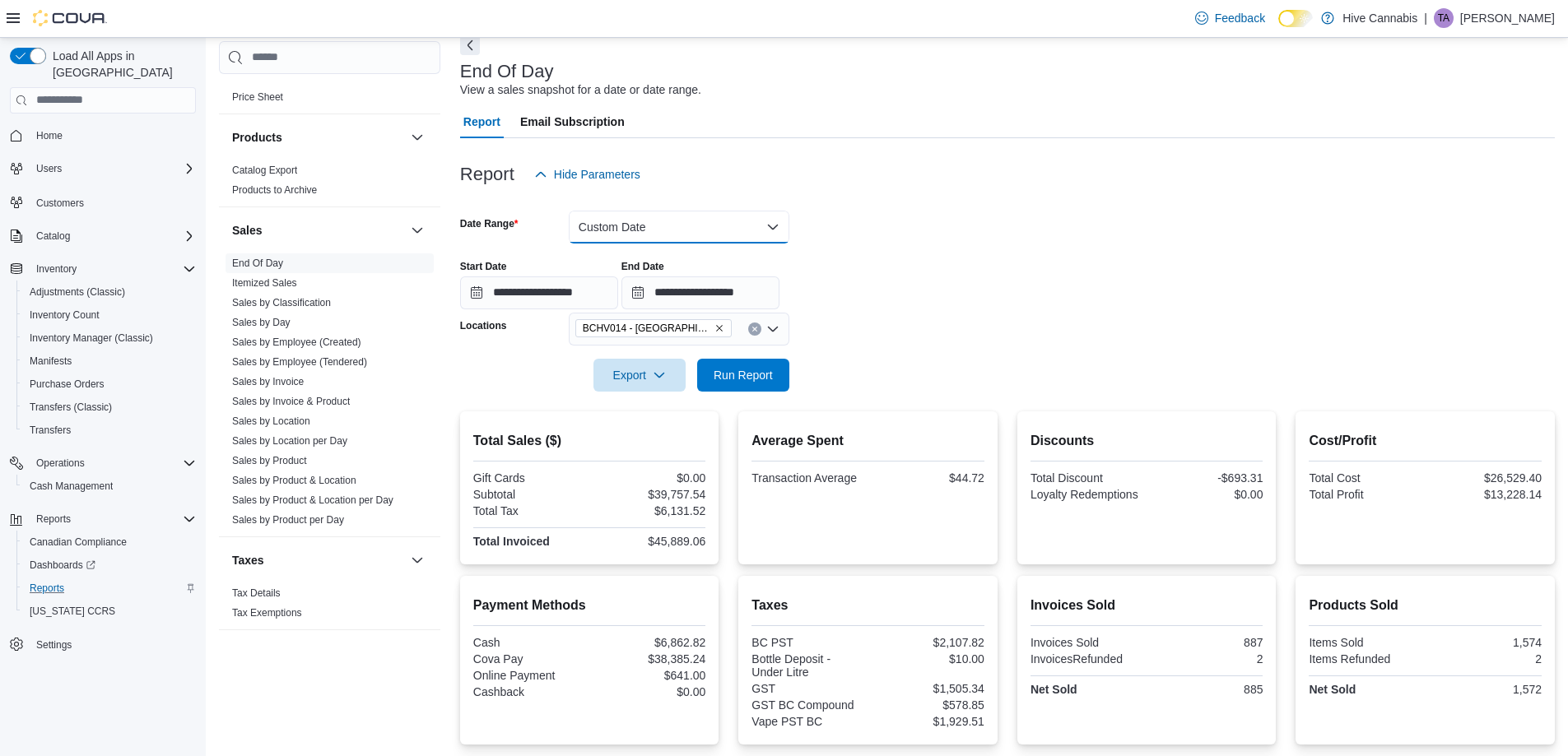
click at [612, 232] on button "Custom Date" at bounding box center [679, 227] width 221 height 33
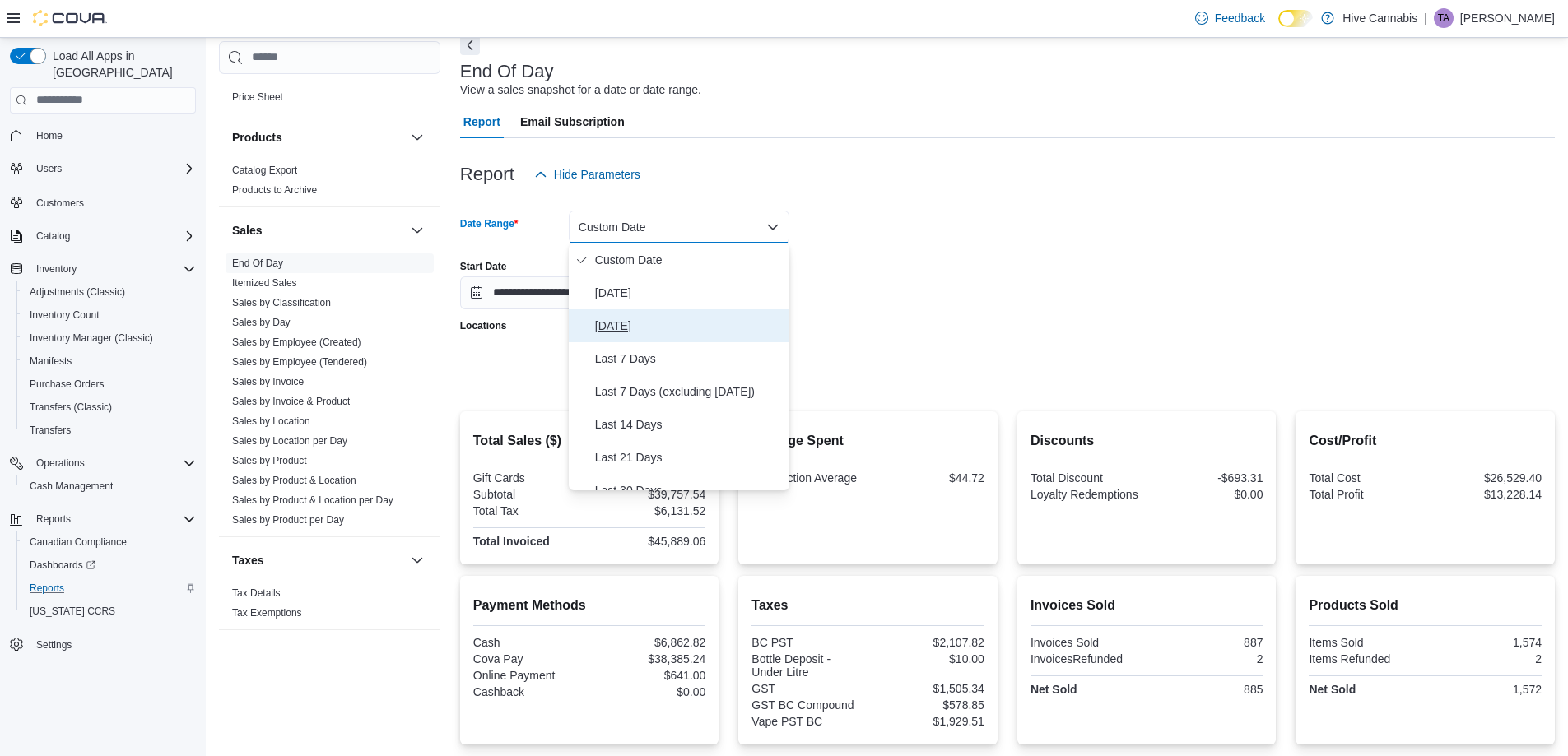
drag, startPoint x: 613, startPoint y: 318, endPoint x: 733, endPoint y: 310, distance: 120.3
click at [613, 319] on span "Yesterday" at bounding box center [689, 326] width 188 height 20
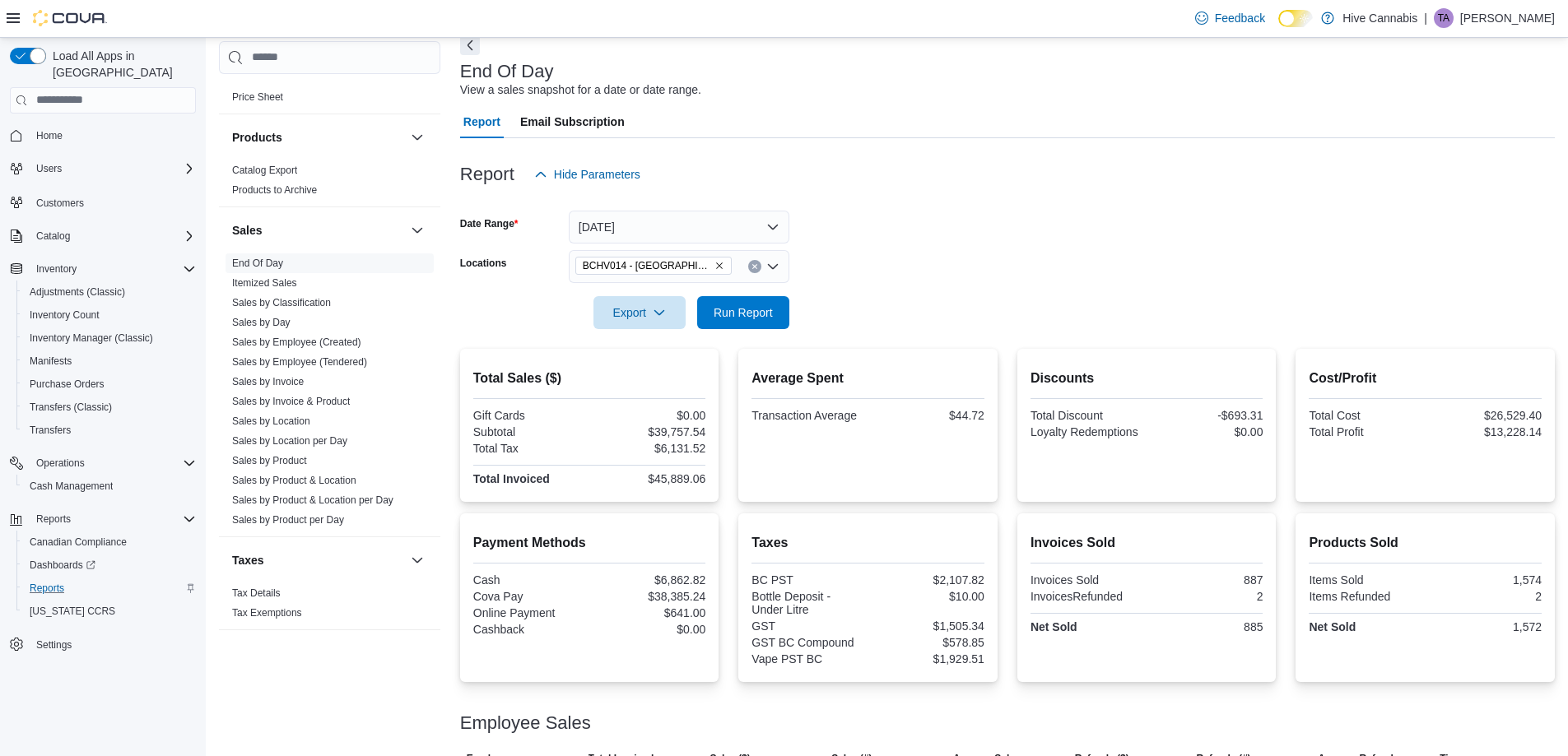
click at [1018, 285] on div at bounding box center [1008, 289] width 1095 height 13
drag, startPoint x: 738, startPoint y: 311, endPoint x: 1117, endPoint y: 219, distance: 390.0
click at [738, 310] on span "Run Report" at bounding box center [743, 312] width 60 height 17
click at [655, 312] on icon "button" at bounding box center [659, 311] width 13 height 13
click at [650, 386] on button "Export to Pdf" at bounding box center [642, 378] width 93 height 33
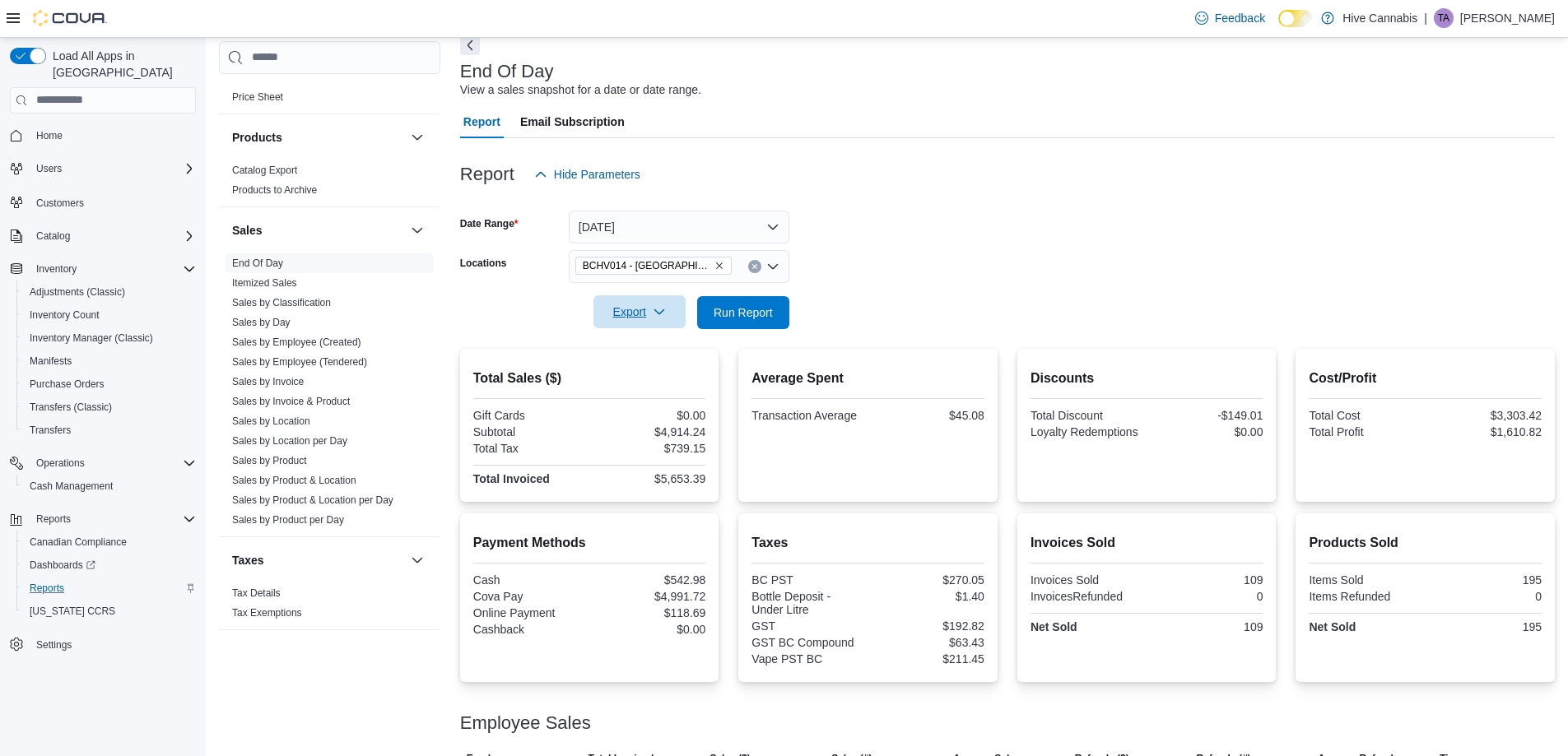
click at [304, 305] on link "Sales by Classification" at bounding box center [281, 303] width 98 height 12
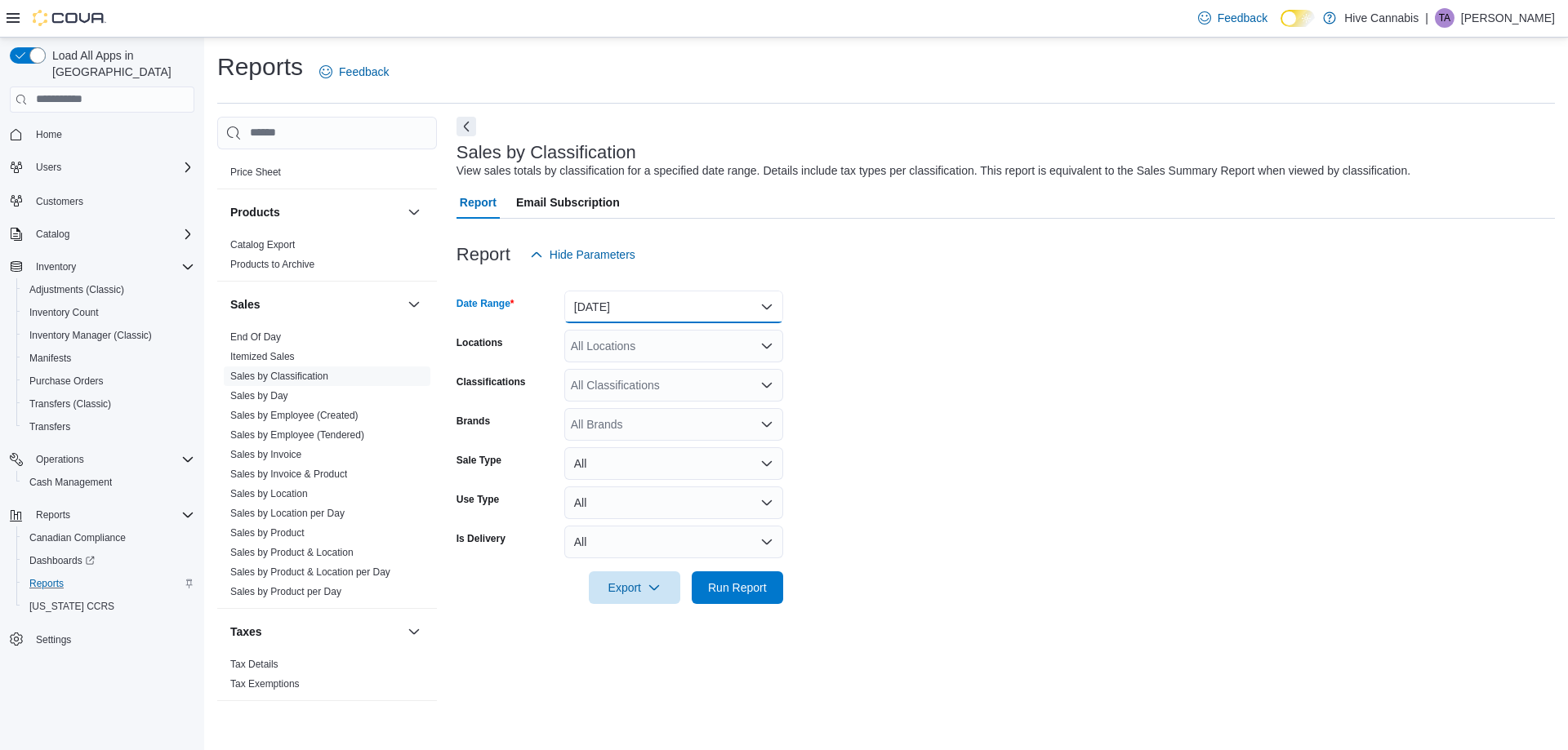
click at [599, 302] on button "Yesterday" at bounding box center [673, 307] width 219 height 33
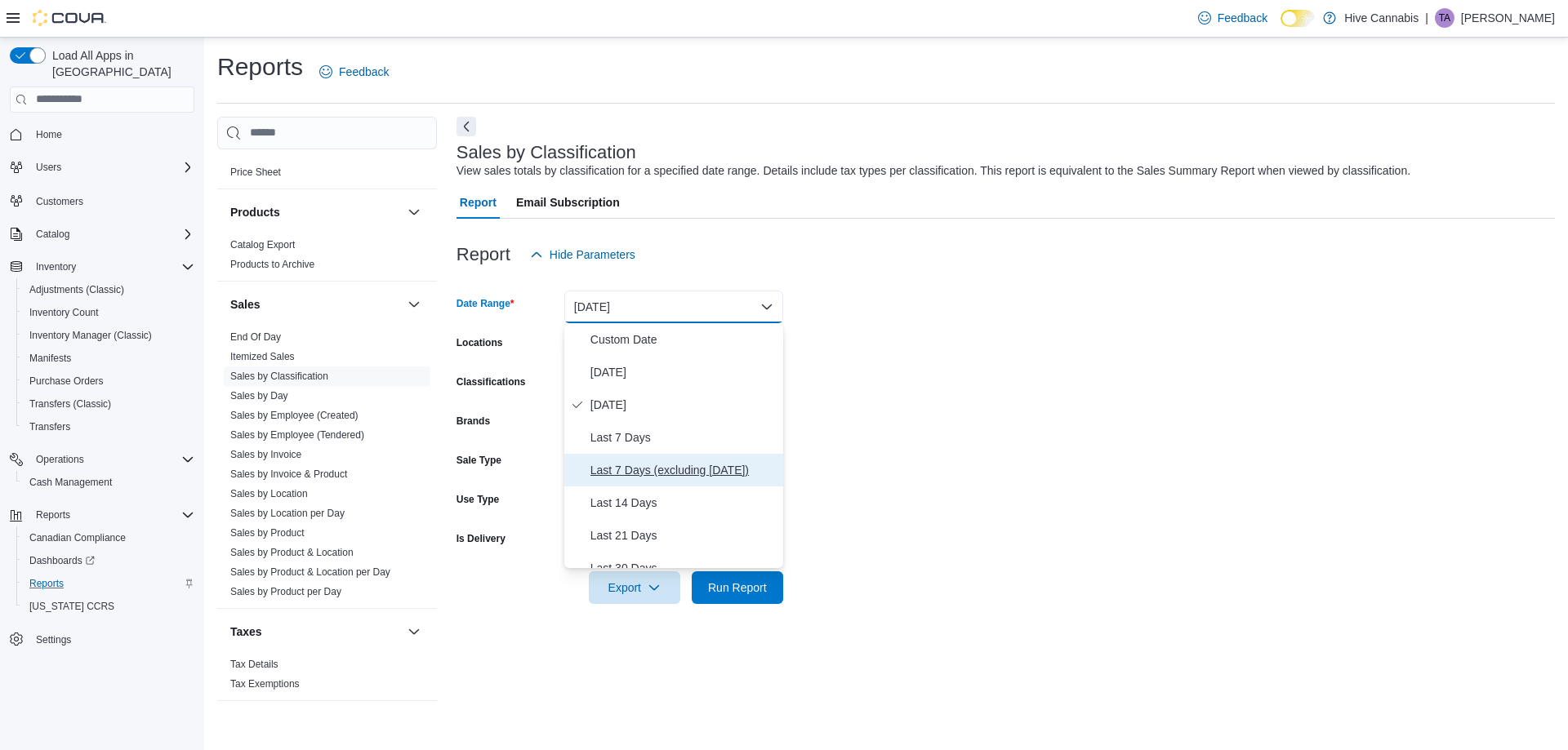
click at [666, 469] on span "Last 7 Days (excluding today)" at bounding box center [683, 470] width 186 height 20
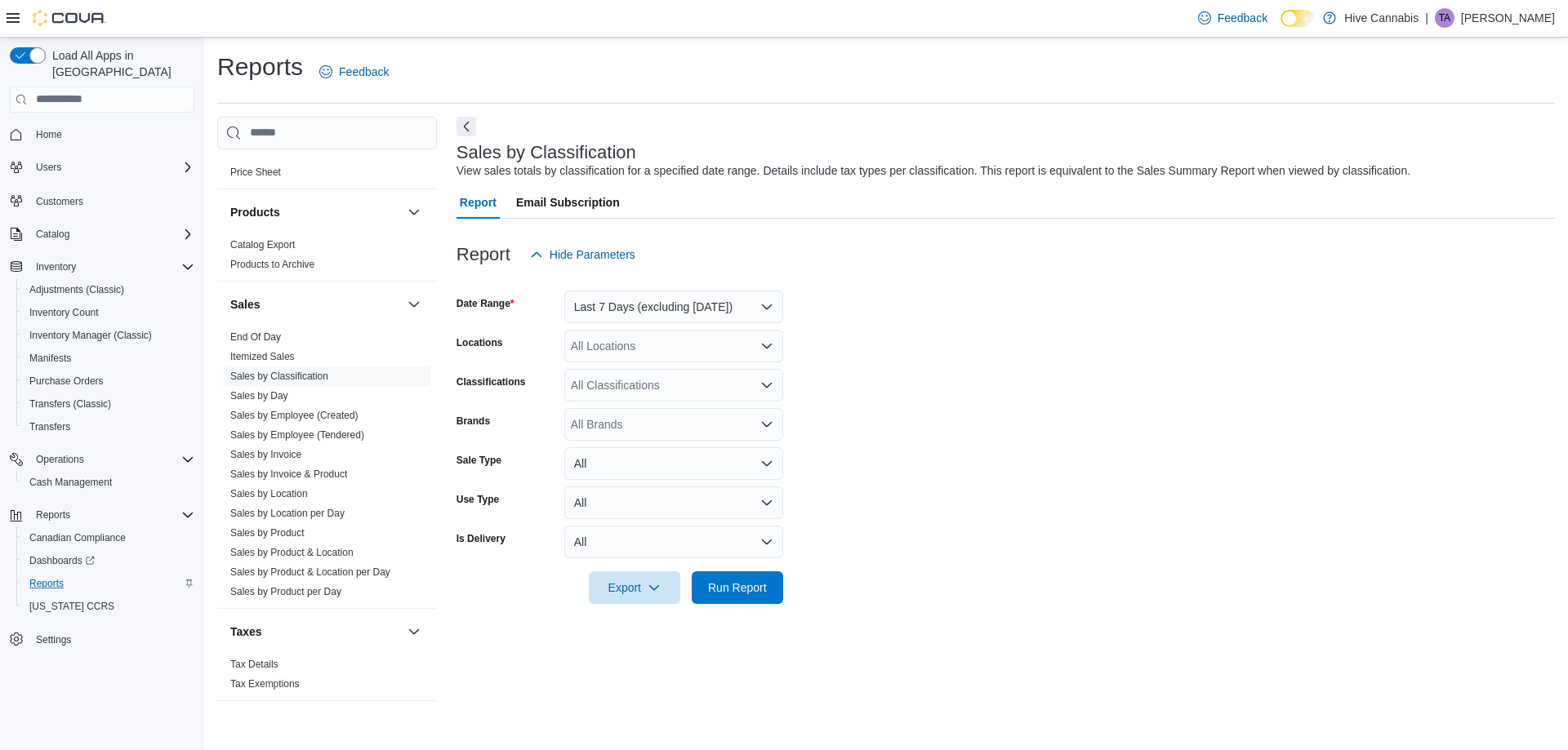
drag, startPoint x: 1051, startPoint y: 419, endPoint x: 906, endPoint y: 417, distance: 145.0
click at [1050, 418] on form "Date Range Last 7 Days (excluding today) Locations All Locations Classification…" at bounding box center [1005, 438] width 1098 height 333
click at [631, 344] on div "All Locations" at bounding box center [673, 346] width 219 height 33
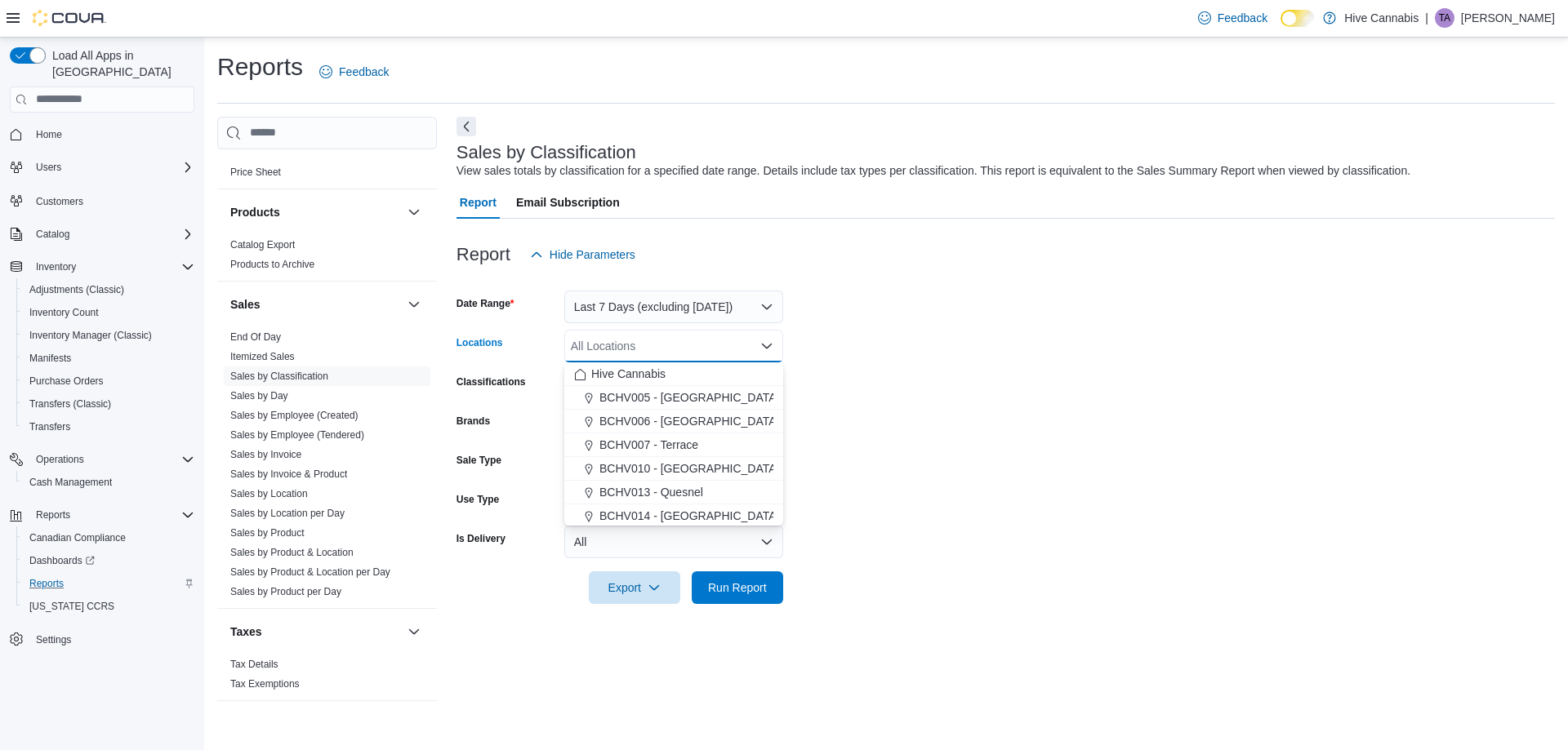
drag, startPoint x: 668, startPoint y: 515, endPoint x: 986, endPoint y: 564, distance: 321.8
click at [669, 512] on span "BCHV014 - Abbotsford" at bounding box center [689, 515] width 179 height 17
drag, startPoint x: 997, startPoint y: 565, endPoint x: 949, endPoint y: 575, distance: 49.0
click at [989, 566] on div at bounding box center [1005, 565] width 1098 height 13
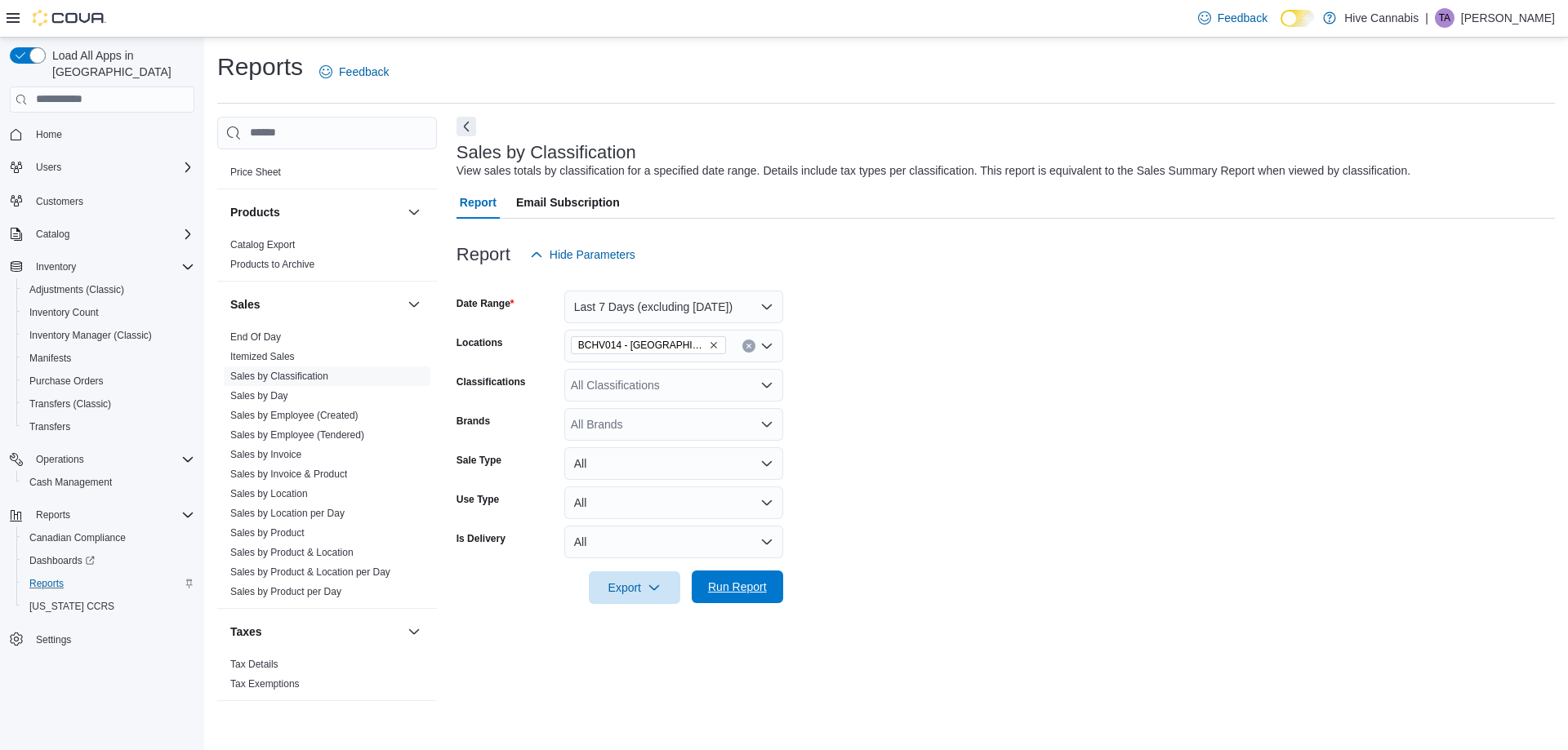
click at [753, 583] on span "Run Report" at bounding box center [737, 586] width 59 height 17
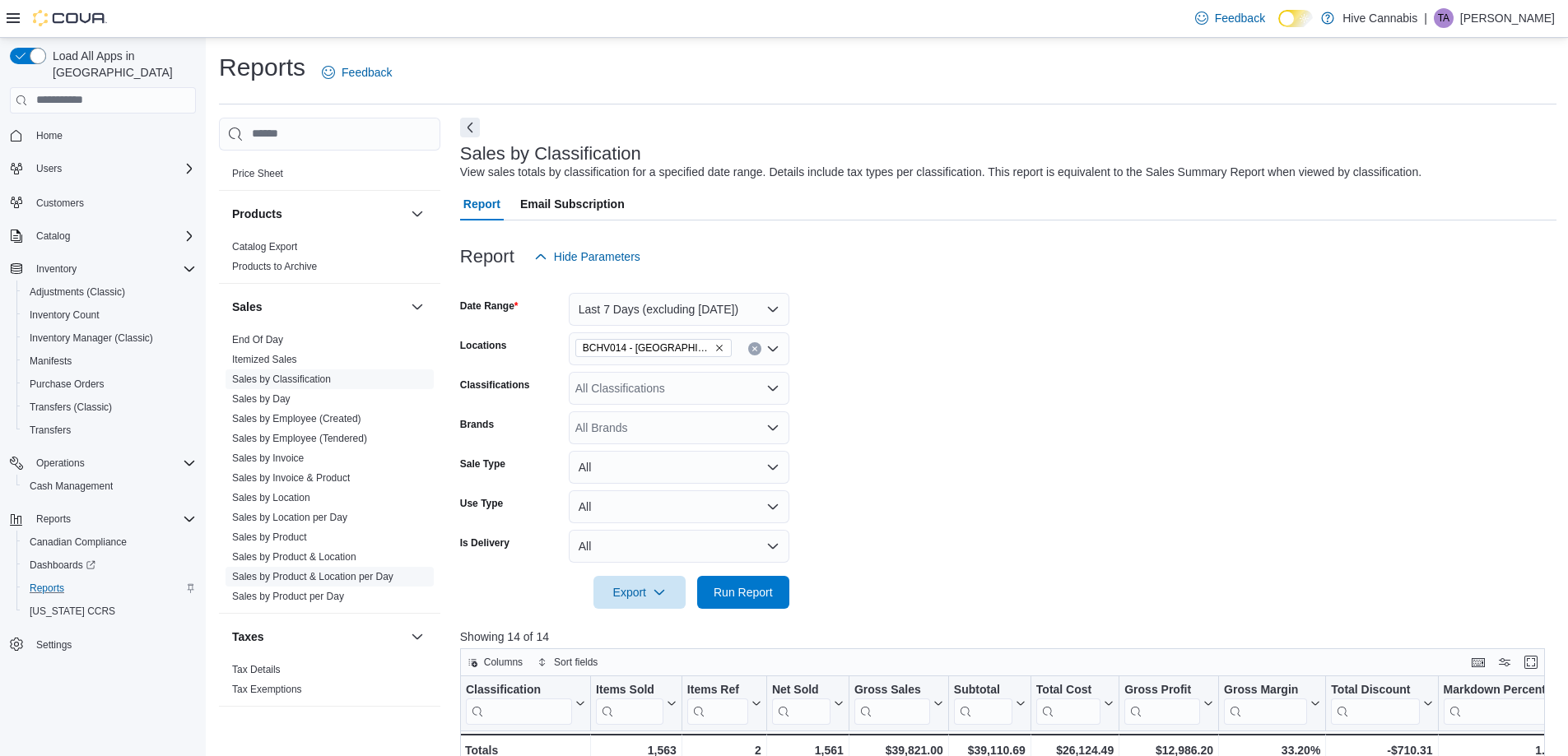
drag, startPoint x: 448, startPoint y: 563, endPoint x: 416, endPoint y: 584, distance: 38.3
click at [440, 568] on div "Cash Management Cash Management Cash Out Details Compliance OCS Transaction Sub…" at bounding box center [887, 684] width 1337 height 1135
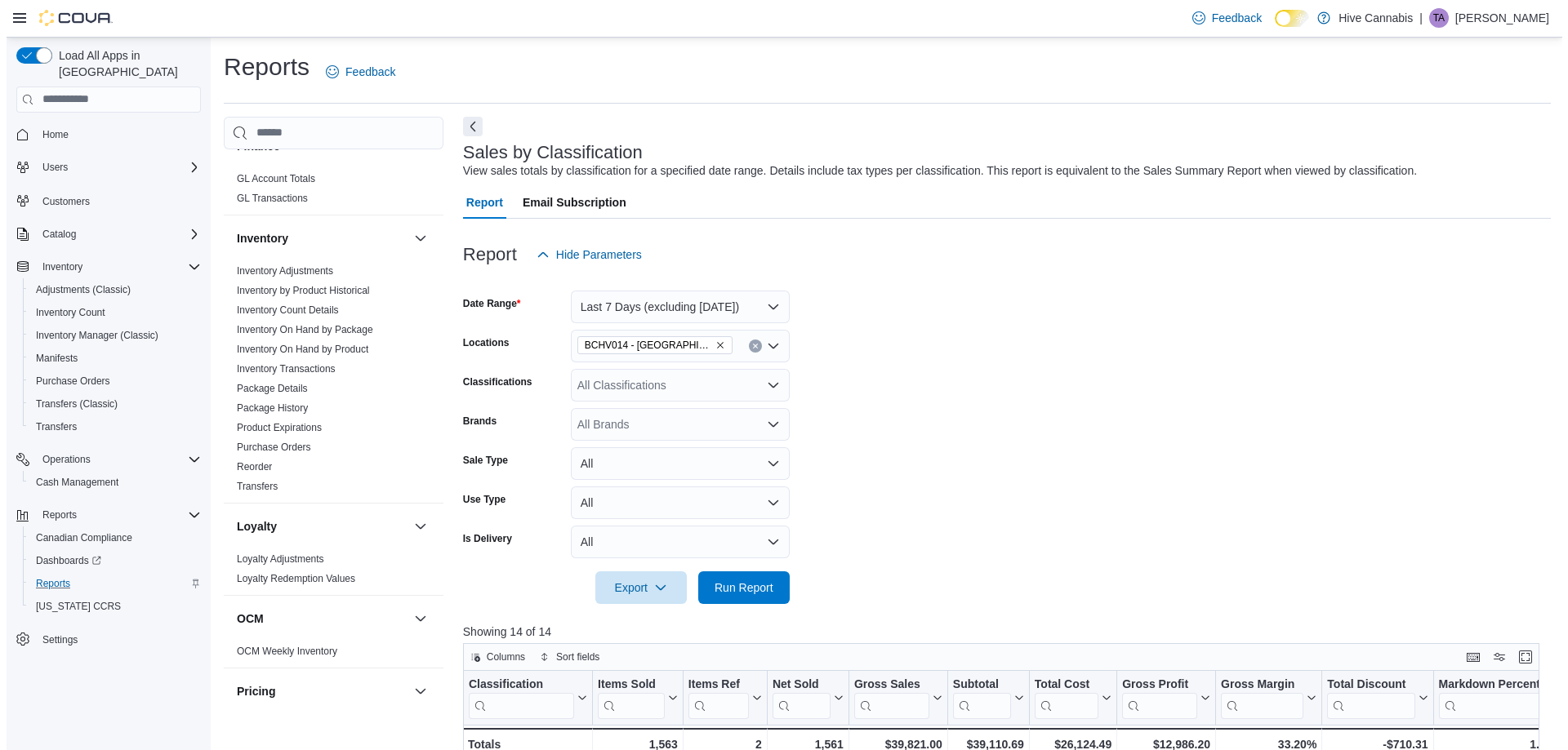
scroll to position [332, 0]
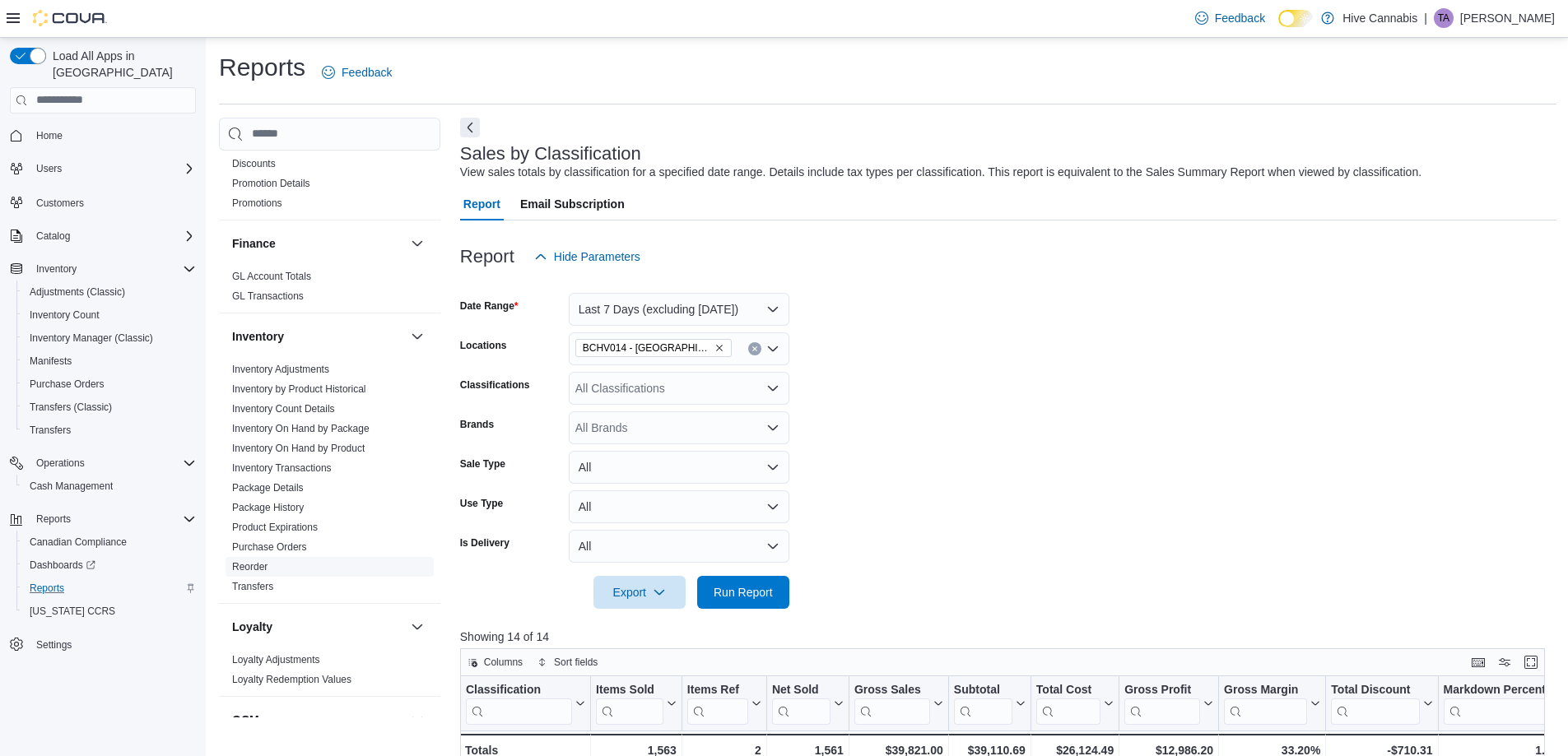
click at [260, 569] on link "Reorder" at bounding box center [250, 567] width 36 height 12
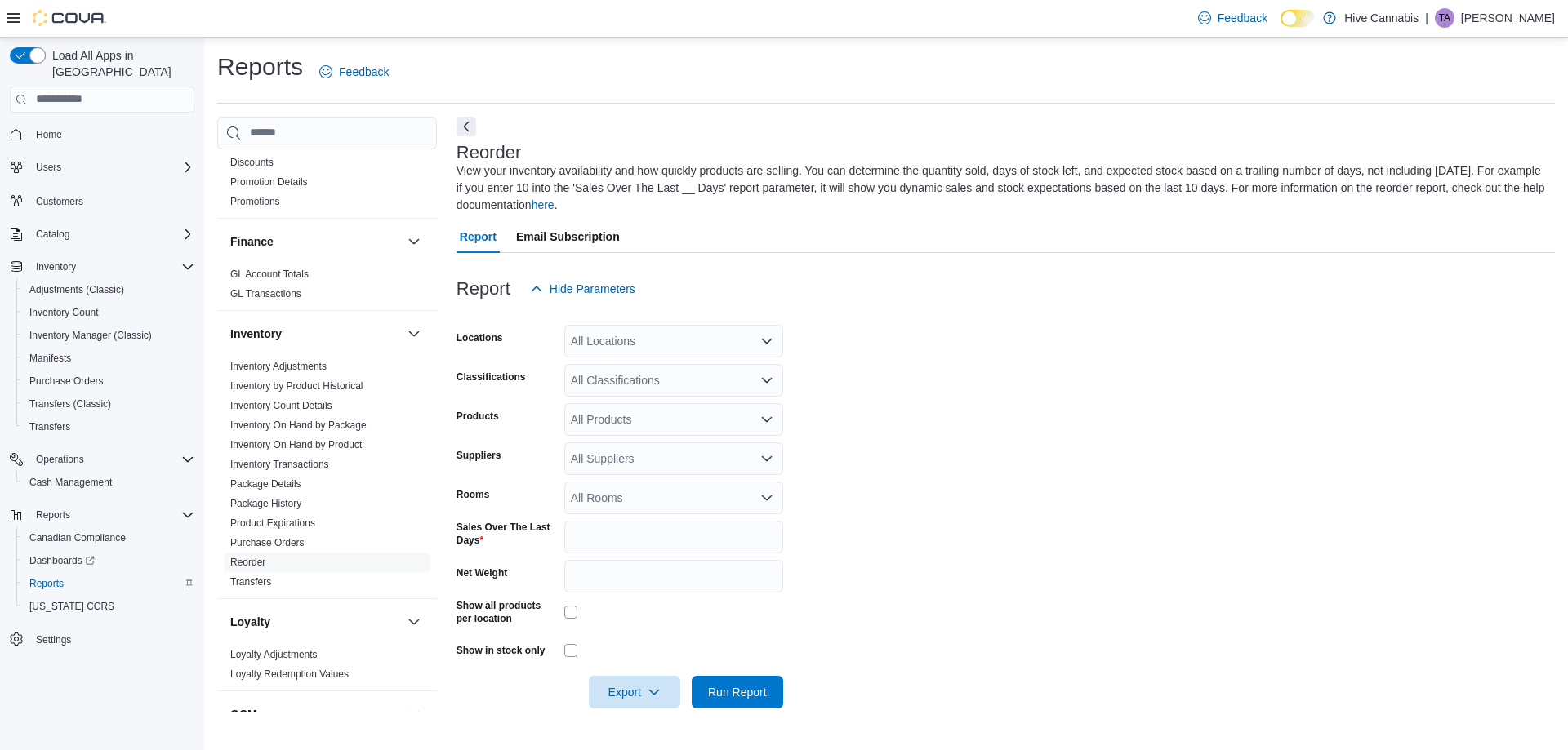
click at [610, 342] on div "All Locations" at bounding box center [673, 341] width 219 height 33
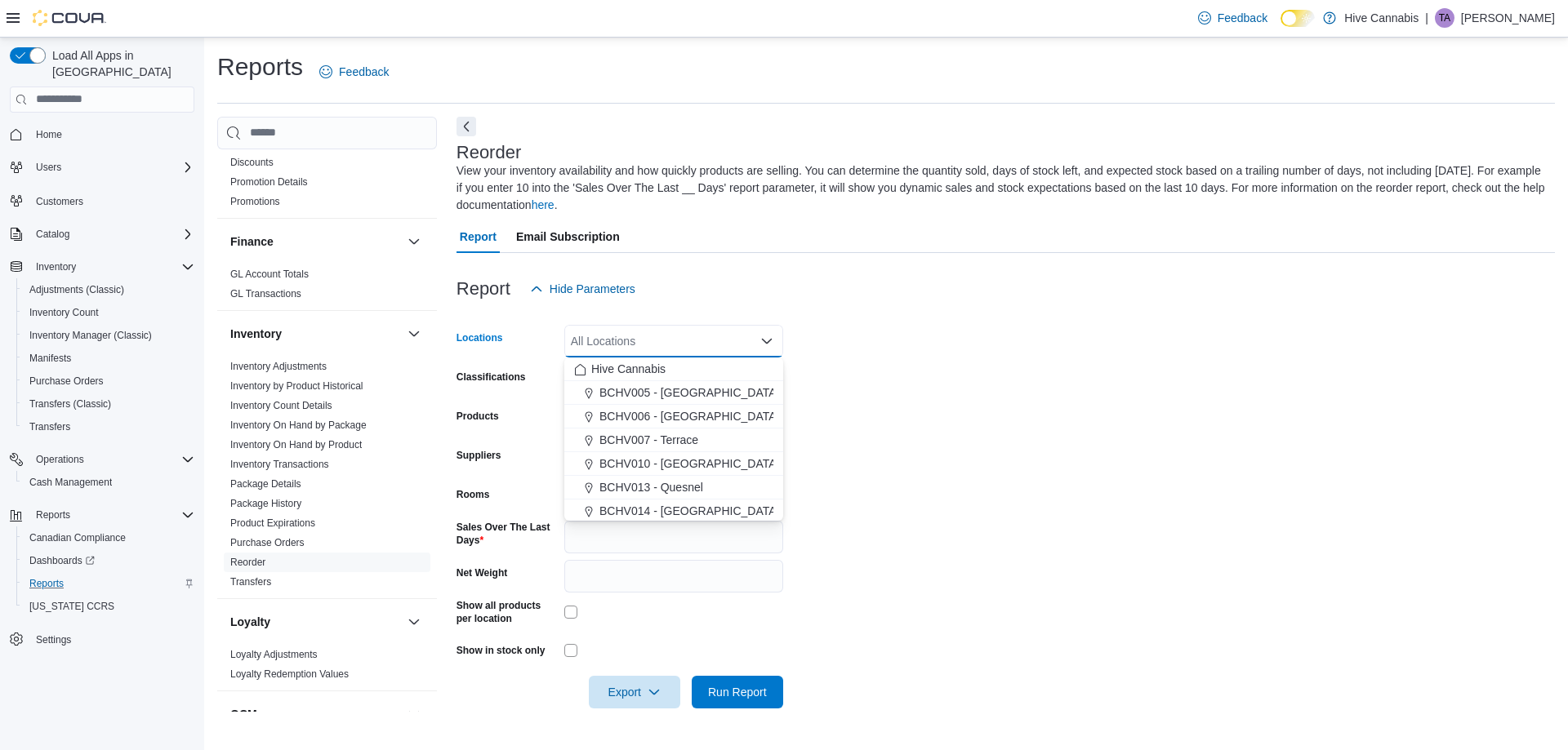
drag, startPoint x: 640, startPoint y: 507, endPoint x: 831, endPoint y: 503, distance: 191.0
click at [641, 507] on span "BCHV014 - Abbotsford" at bounding box center [689, 511] width 179 height 17
click at [1016, 502] on form "Locations BCHV014 - Abbotsford Combo box. Selected. BCHV014 - Abbotsford. Press…" at bounding box center [1005, 507] width 1098 height 403
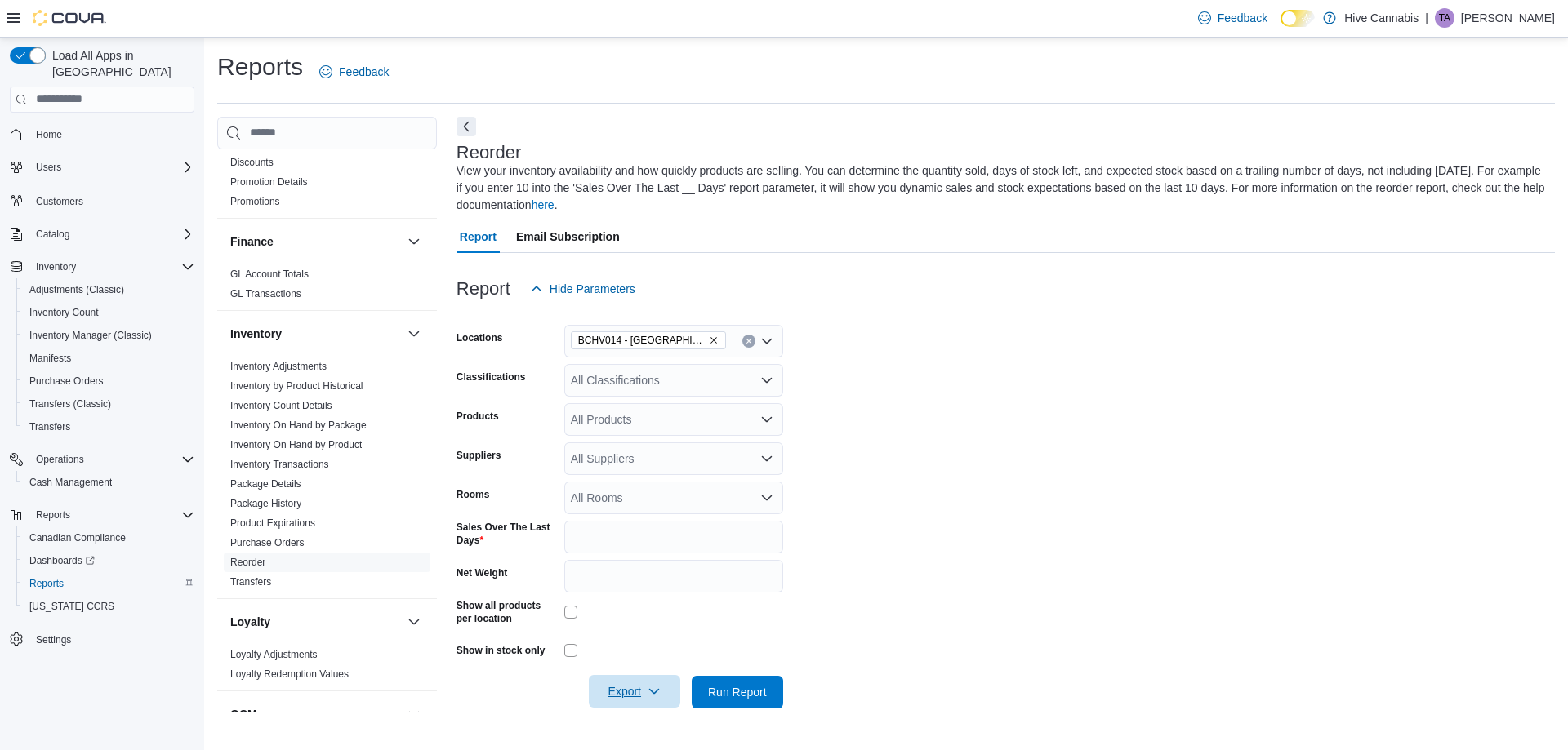
click at [635, 690] on span "Export" at bounding box center [634, 691] width 72 height 33
drag, startPoint x: 661, startPoint y: 597, endPoint x: 873, endPoint y: 459, distance: 253.0
click at [661, 597] on span "Export to Excel" at bounding box center [637, 593] width 74 height 13
